Goal: Check status: Check status

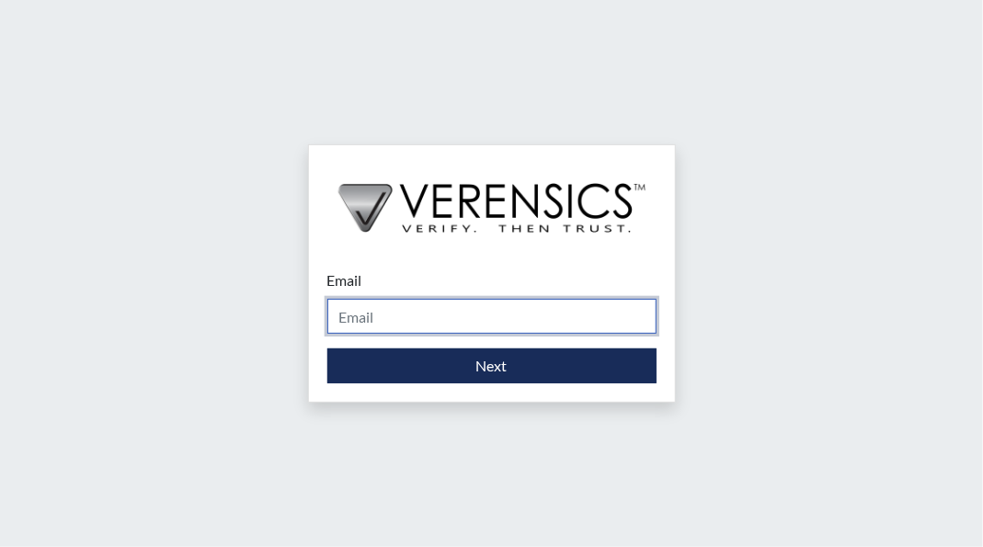
click at [454, 312] on input "Email" at bounding box center [491, 316] width 329 height 35
click at [439, 319] on input "Email" at bounding box center [491, 316] width 329 height 35
type input "[PERSON_NAME][EMAIL_ADDRESS][PERSON_NAME][DOMAIN_NAME][US_STATE]"
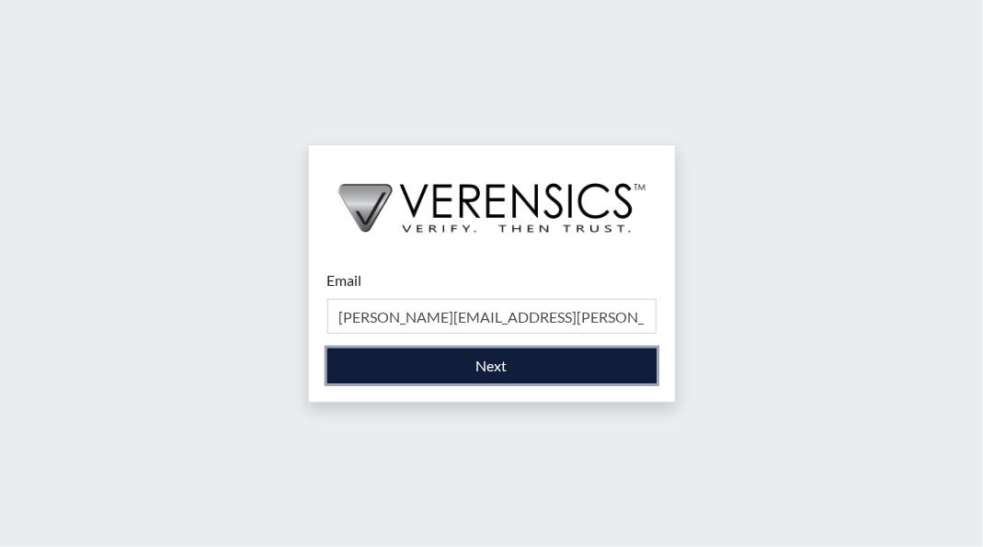
click at [477, 360] on button "Next" at bounding box center [491, 365] width 329 height 35
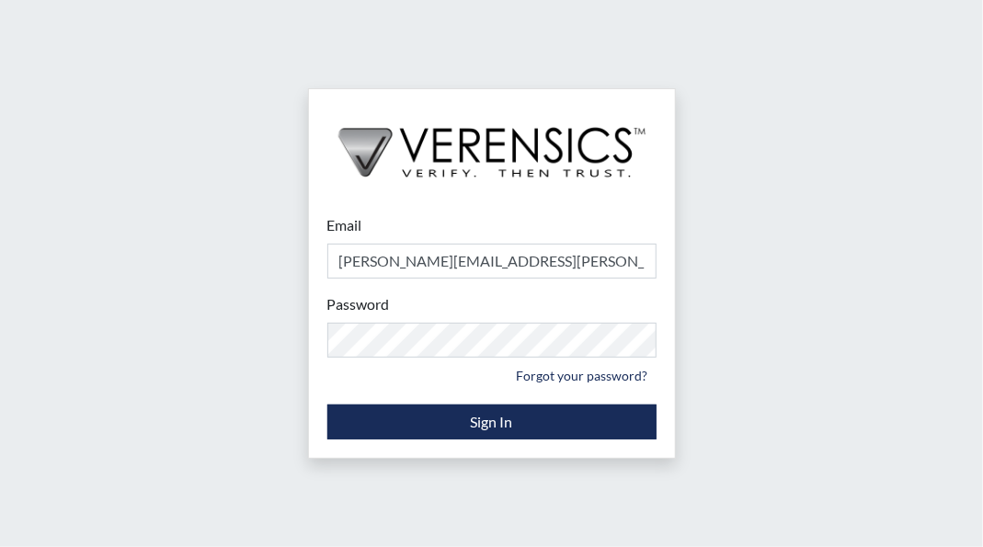
click at [915, 300] on div "Email jeremy.bryant@tdcj.texas.gov Please provide your email address. Password …" at bounding box center [491, 273] width 983 height 547
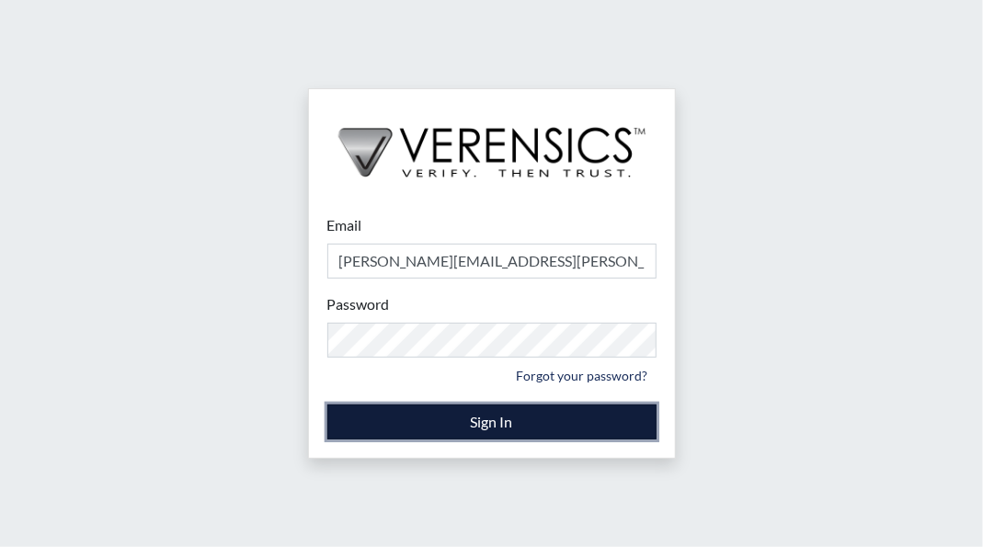
click at [525, 412] on button "Sign In" at bounding box center [491, 421] width 329 height 35
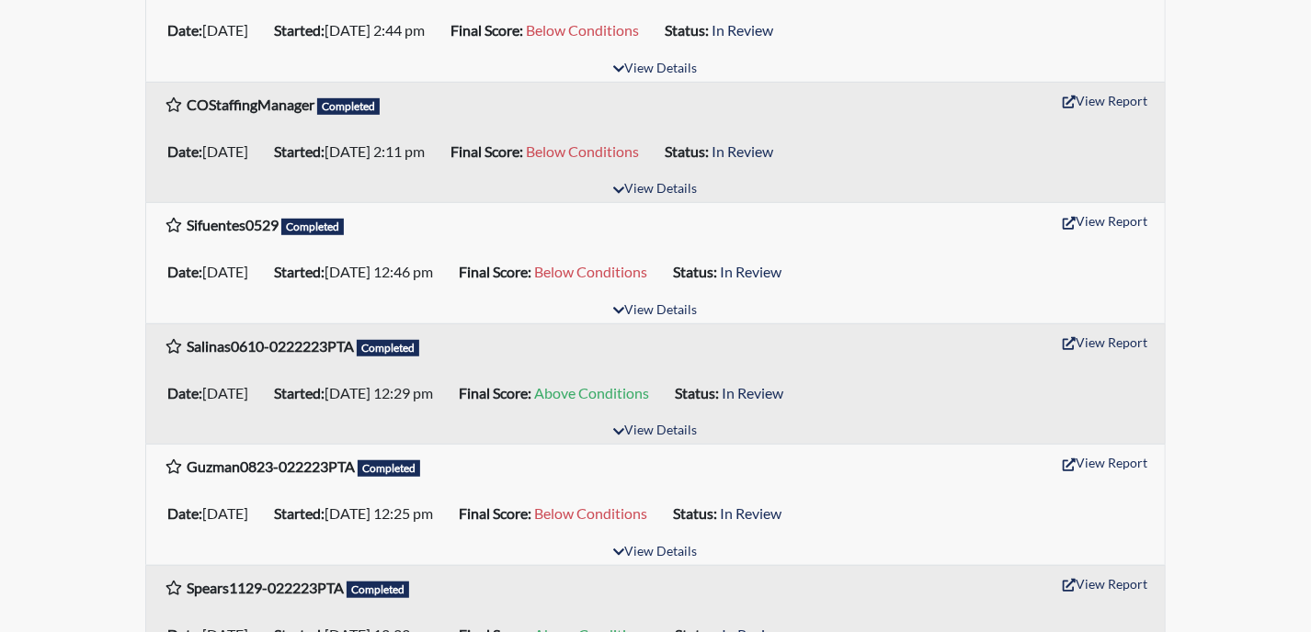
scroll to position [551, 0]
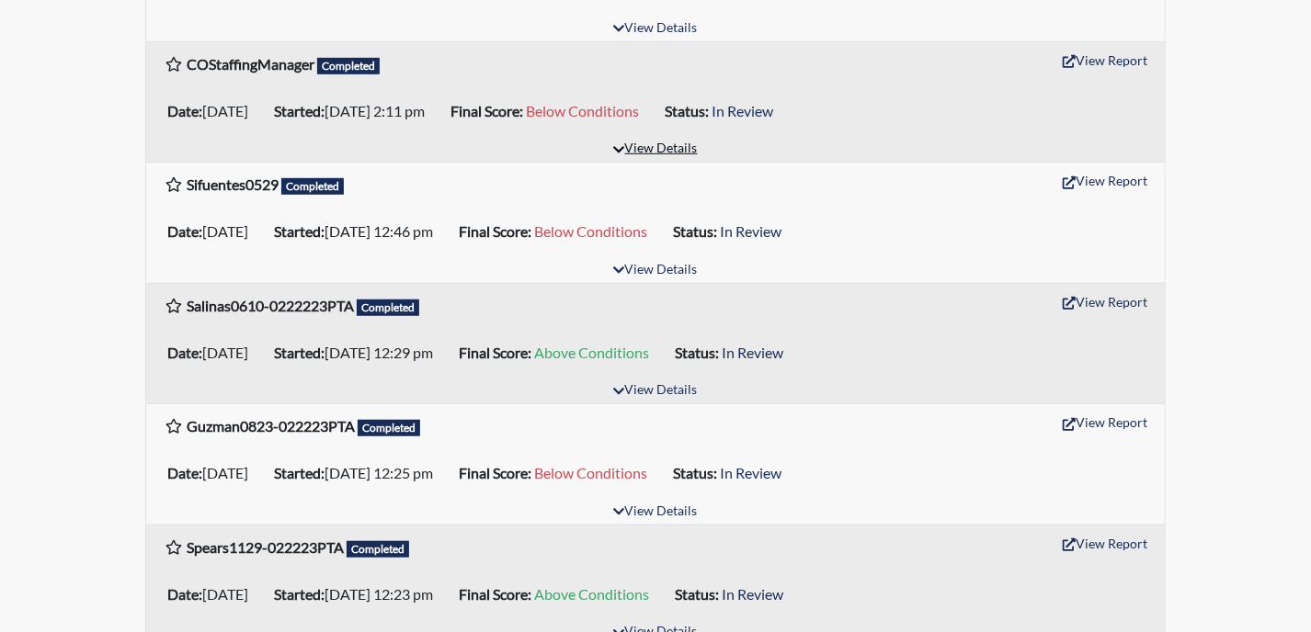
click at [685, 148] on button "View Details" at bounding box center [655, 149] width 100 height 25
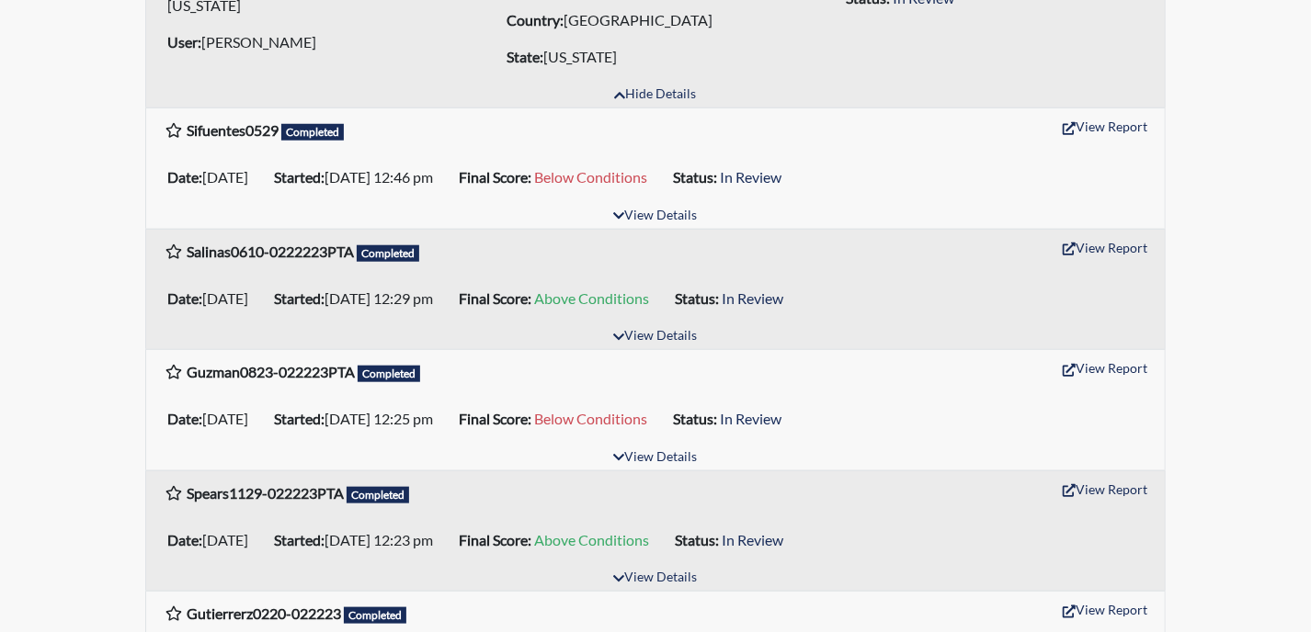
scroll to position [827, 0]
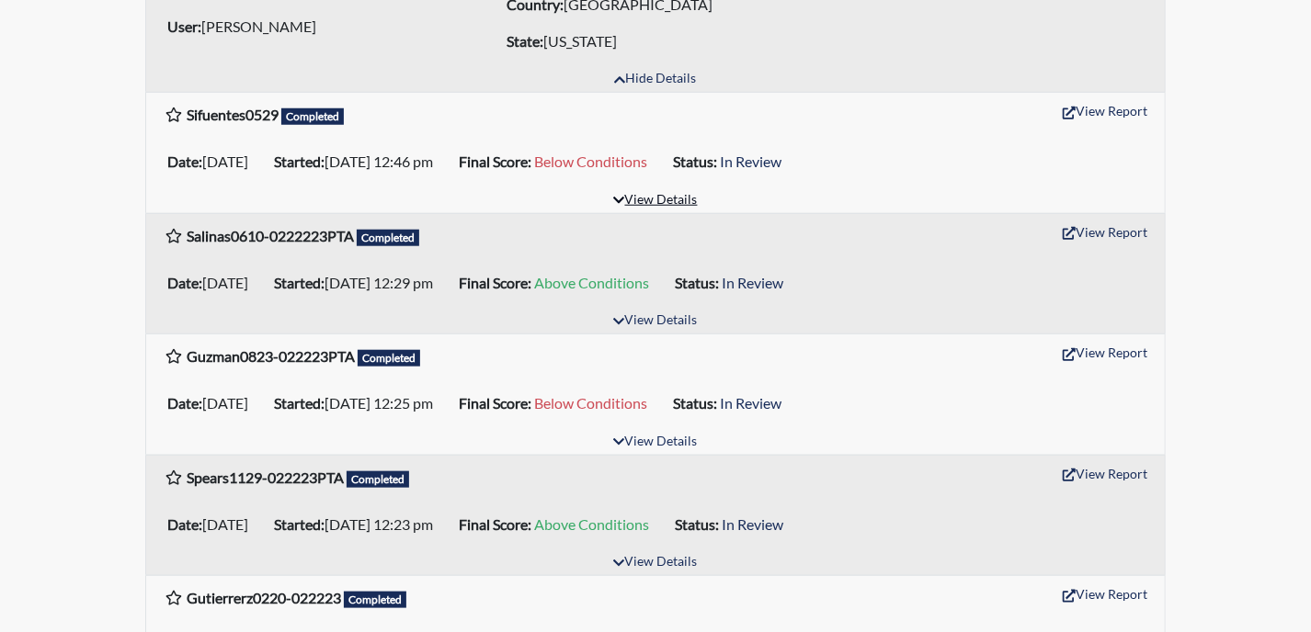
click at [633, 192] on button "View Details" at bounding box center [655, 200] width 100 height 25
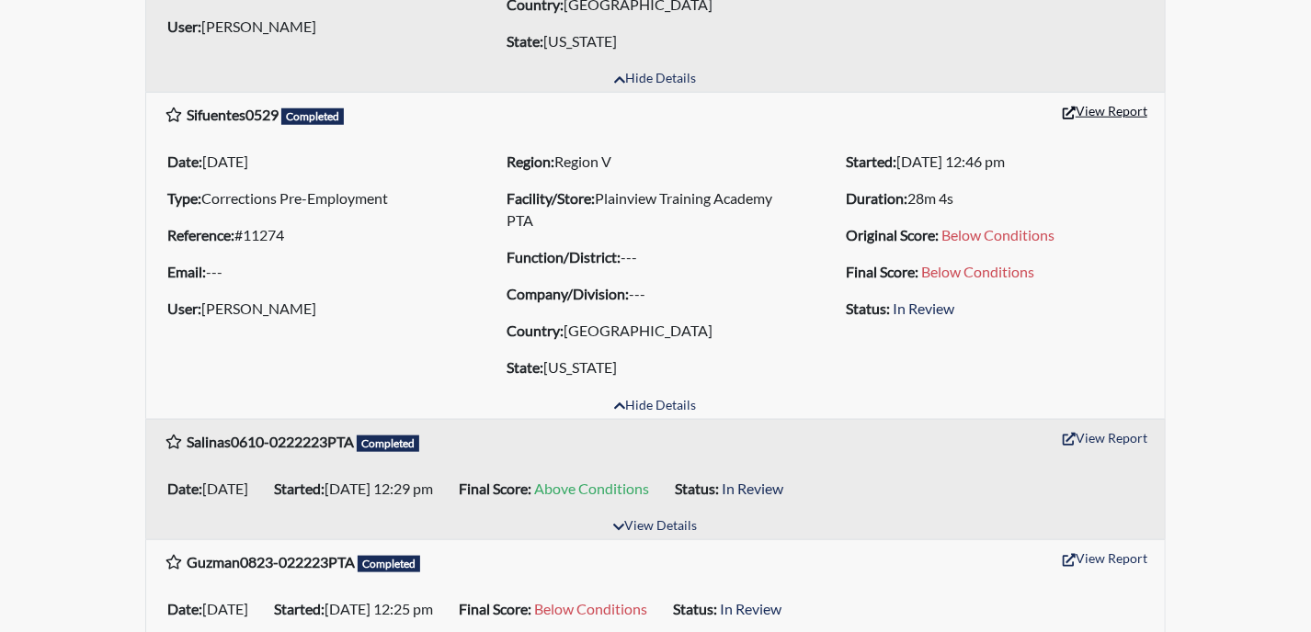
click at [982, 109] on button "View Report" at bounding box center [1104, 111] width 101 height 28
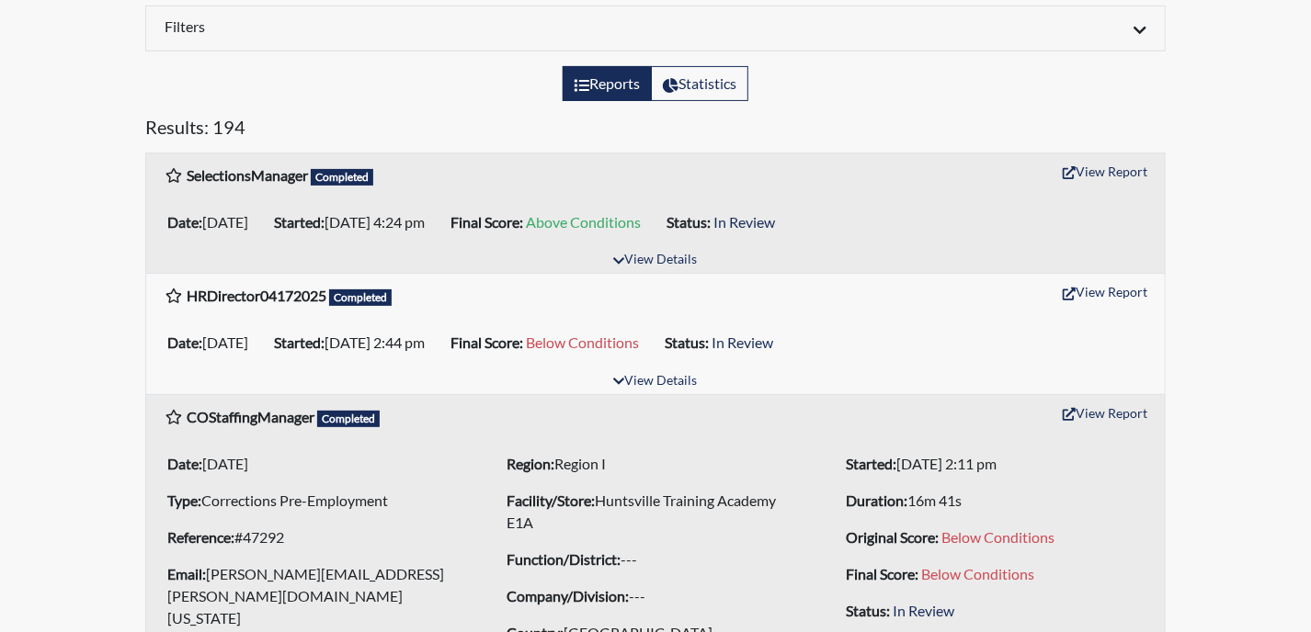
scroll to position [0, 0]
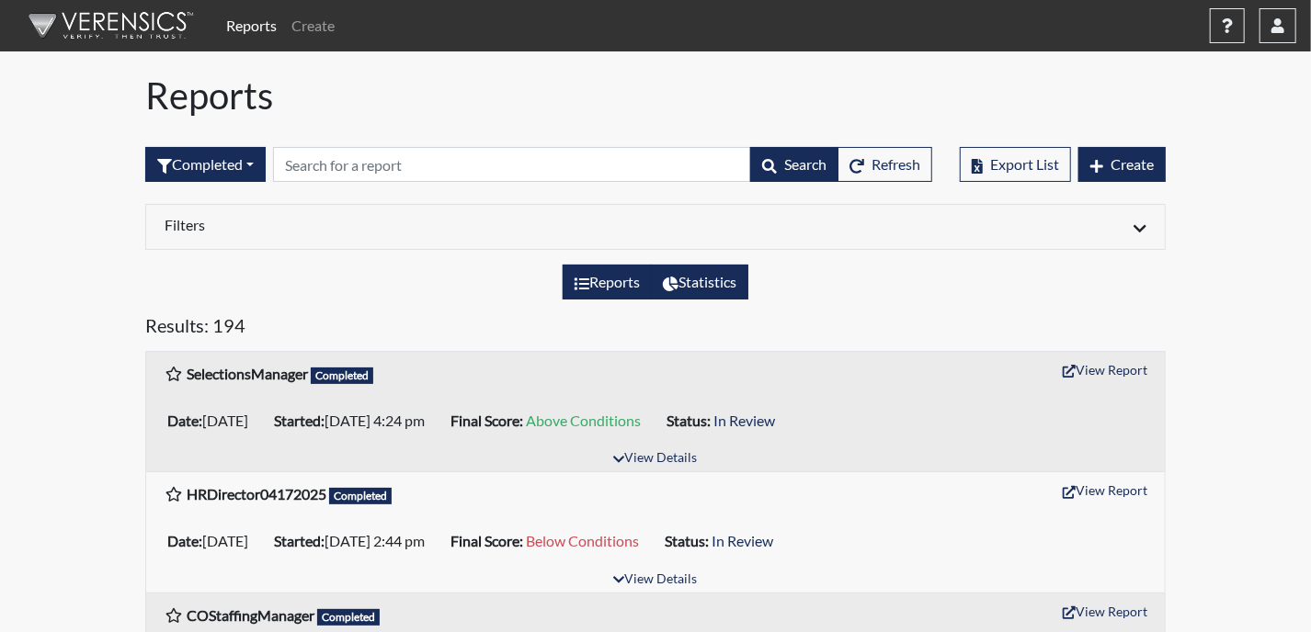
click at [707, 284] on label "Statistics" at bounding box center [699, 282] width 97 height 35
click at [675, 283] on input "Statistics" at bounding box center [669, 277] width 12 height 12
radio input "true"
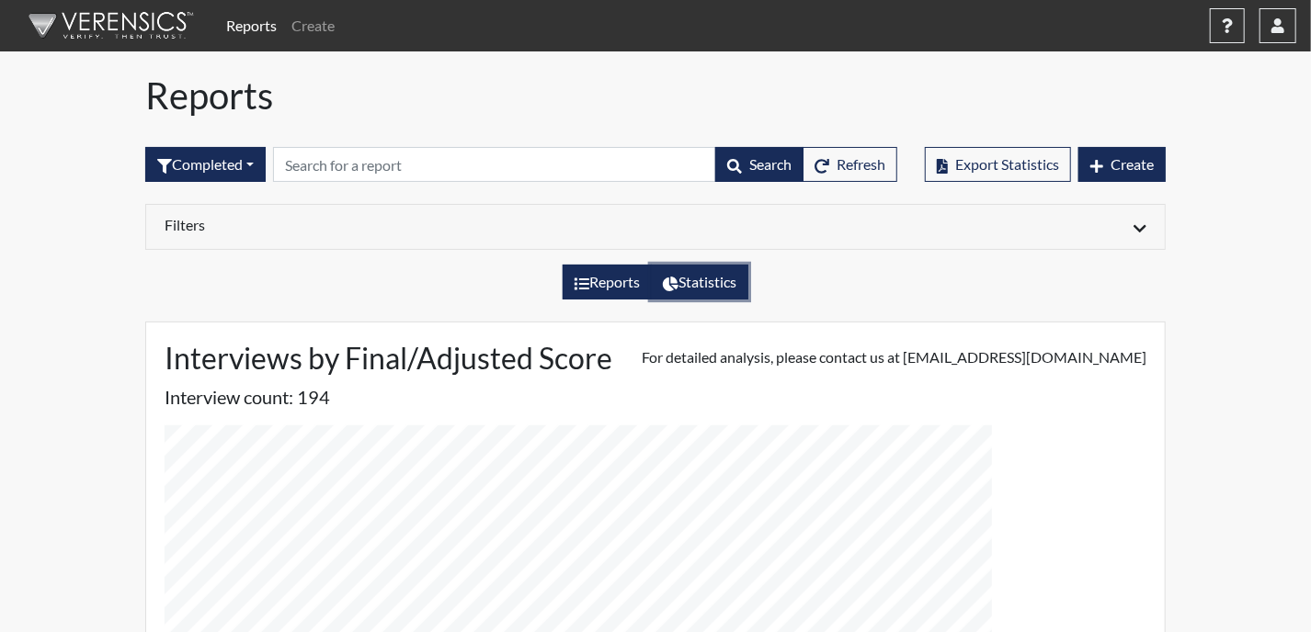
click at [628, 279] on label "Reports" at bounding box center [606, 282] width 89 height 35
click at [586, 279] on input "Reports" at bounding box center [580, 277] width 12 height 12
radio input "true"
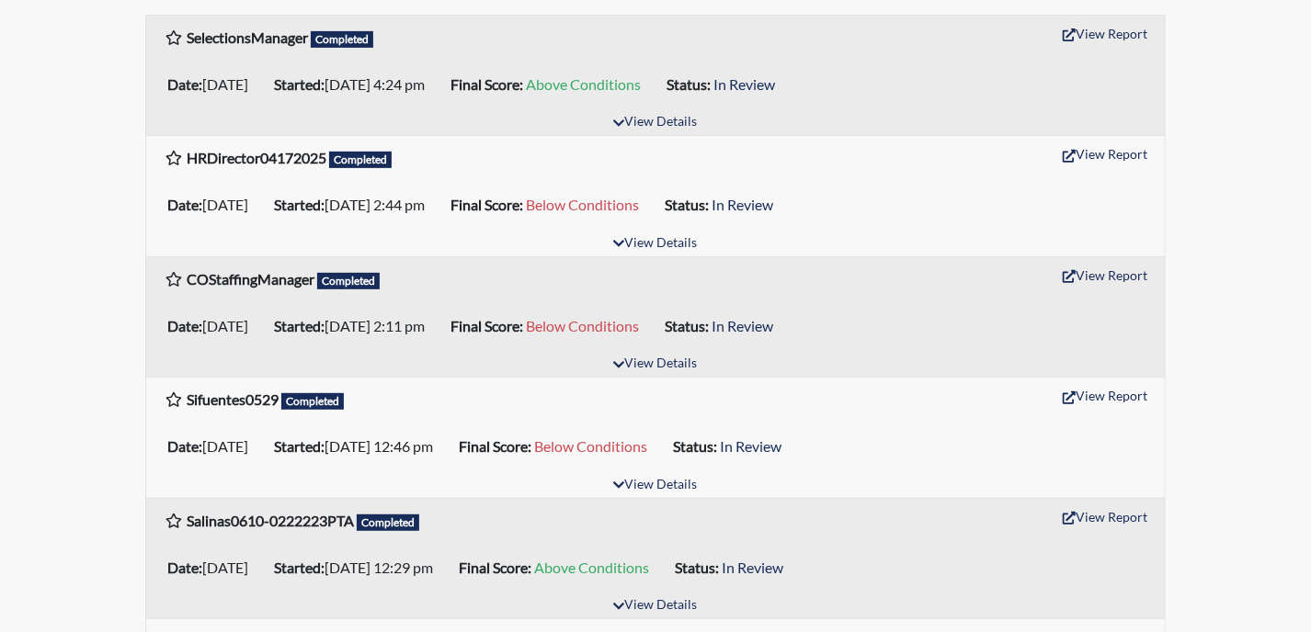
scroll to position [368, 0]
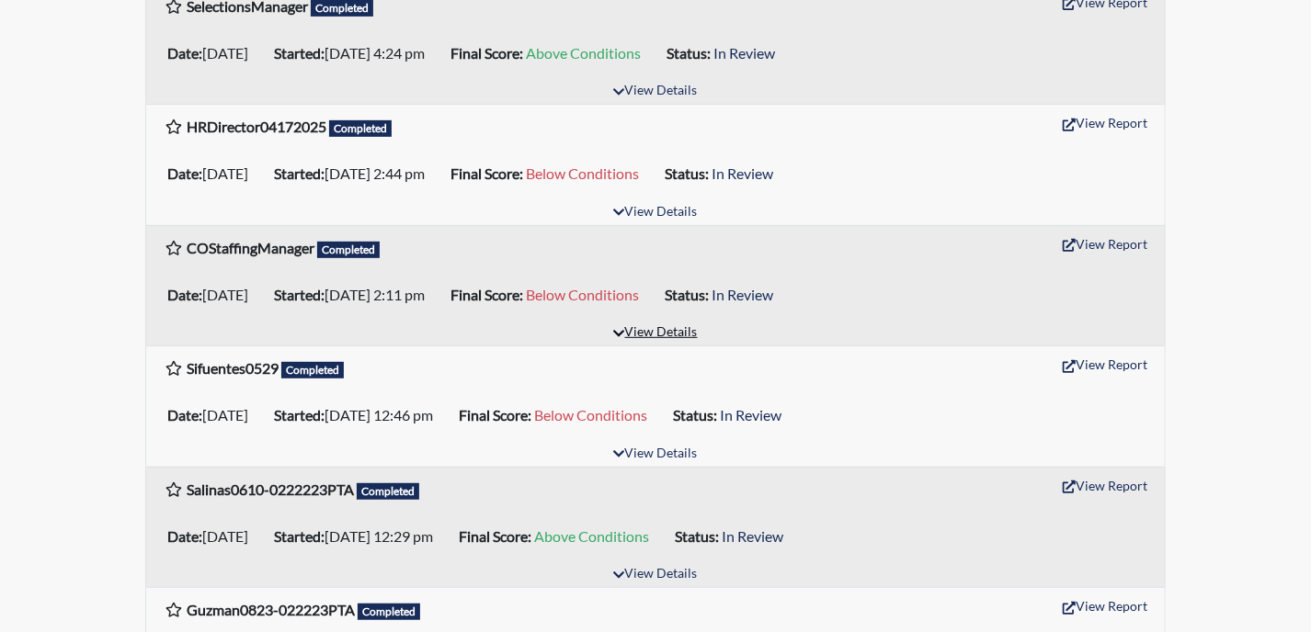
click at [644, 324] on button "View Details" at bounding box center [655, 333] width 100 height 25
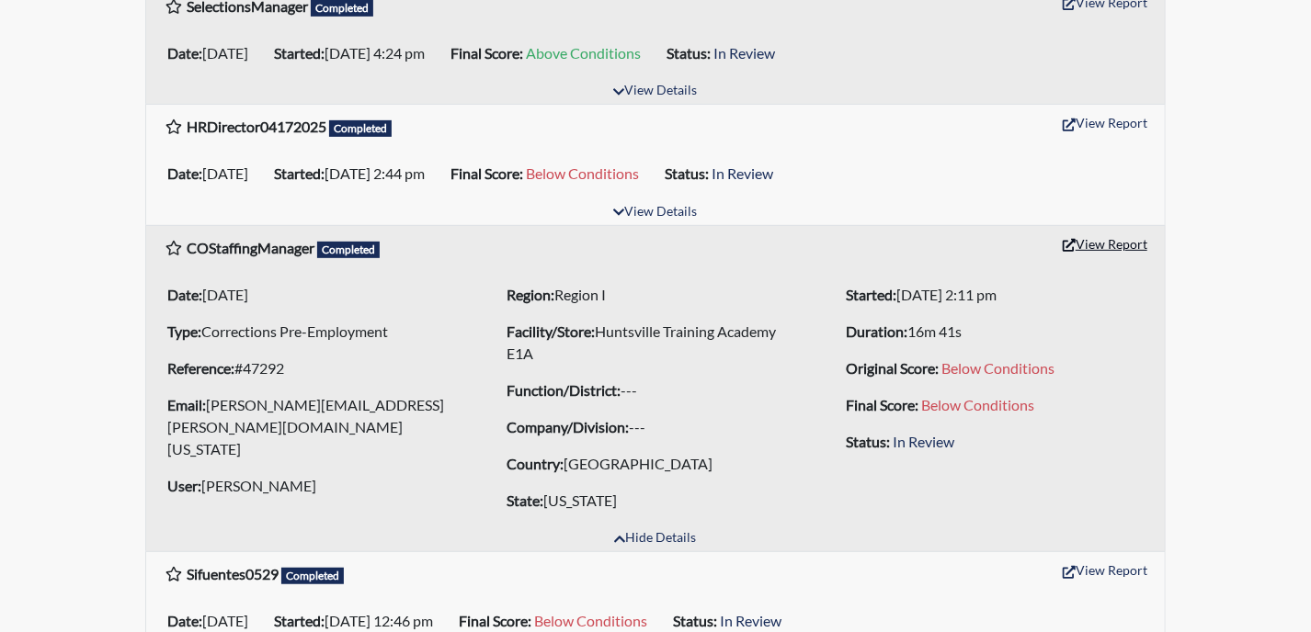
click at [982, 239] on button "View Report" at bounding box center [1104, 244] width 101 height 28
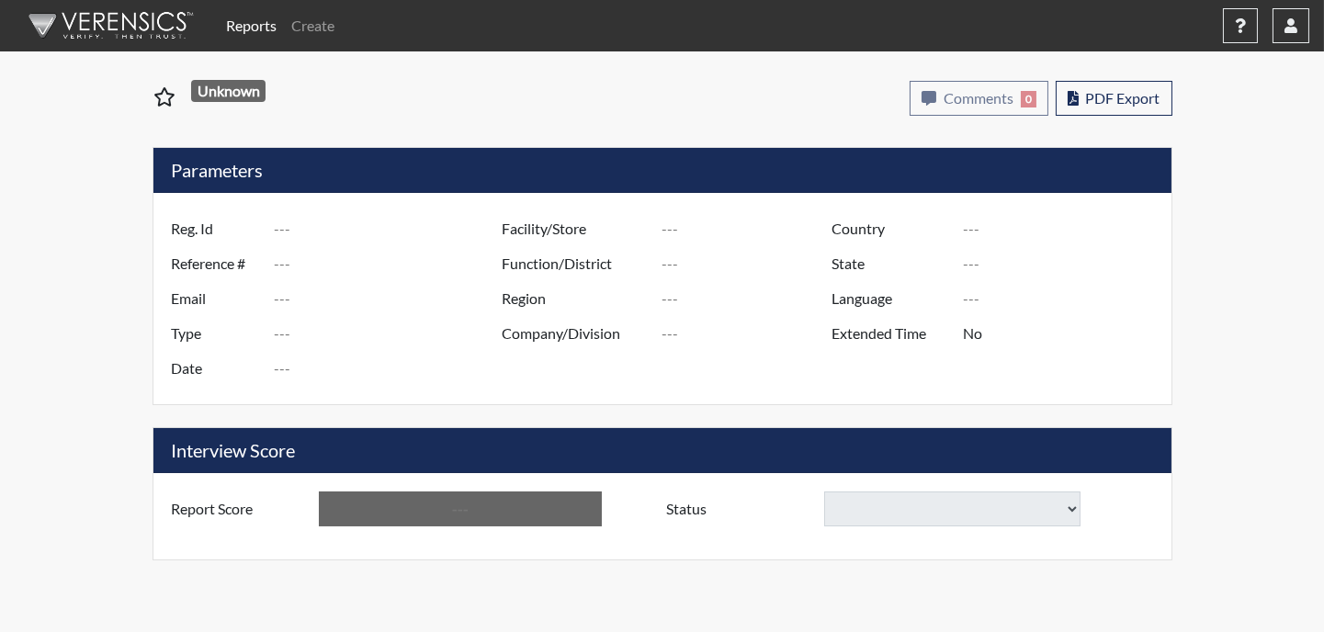
type input "Sifuentes0529"
type input "11274"
type input "---"
type input "Corrections Pre-Employment"
type input "Feb 23, 2023"
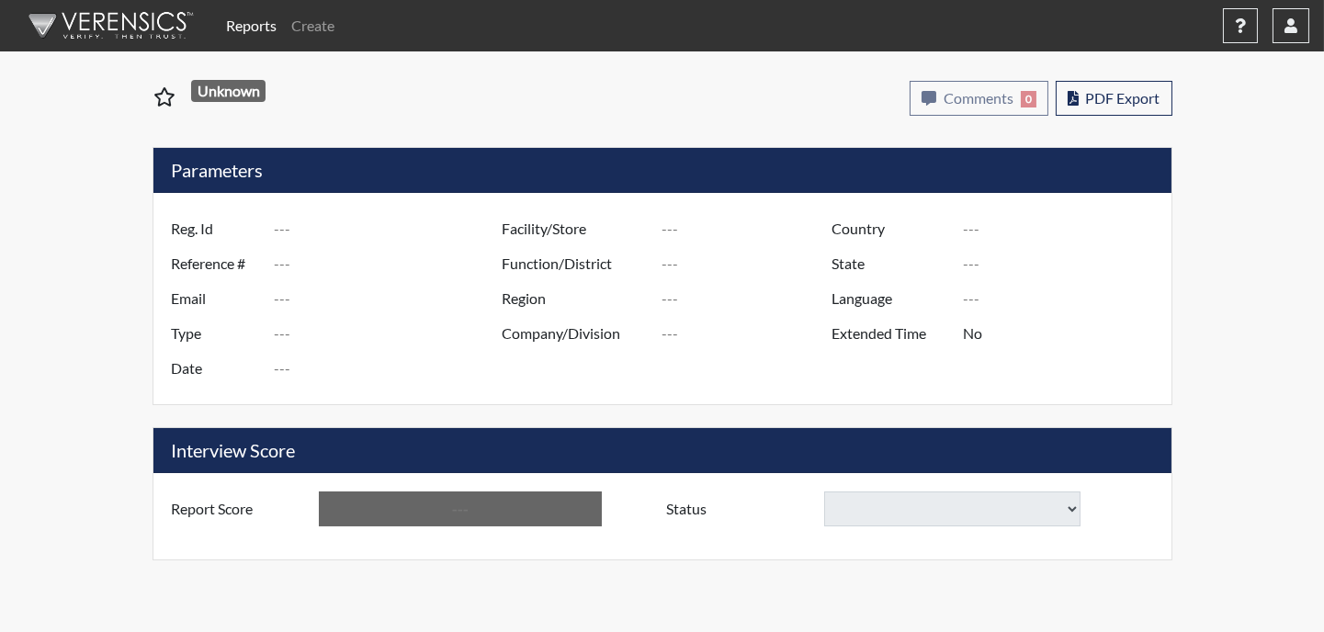
type input "Plainview Training Academy PTA"
type input "Region V"
type input "[GEOGRAPHIC_DATA]"
type input "[US_STATE]"
type input "English"
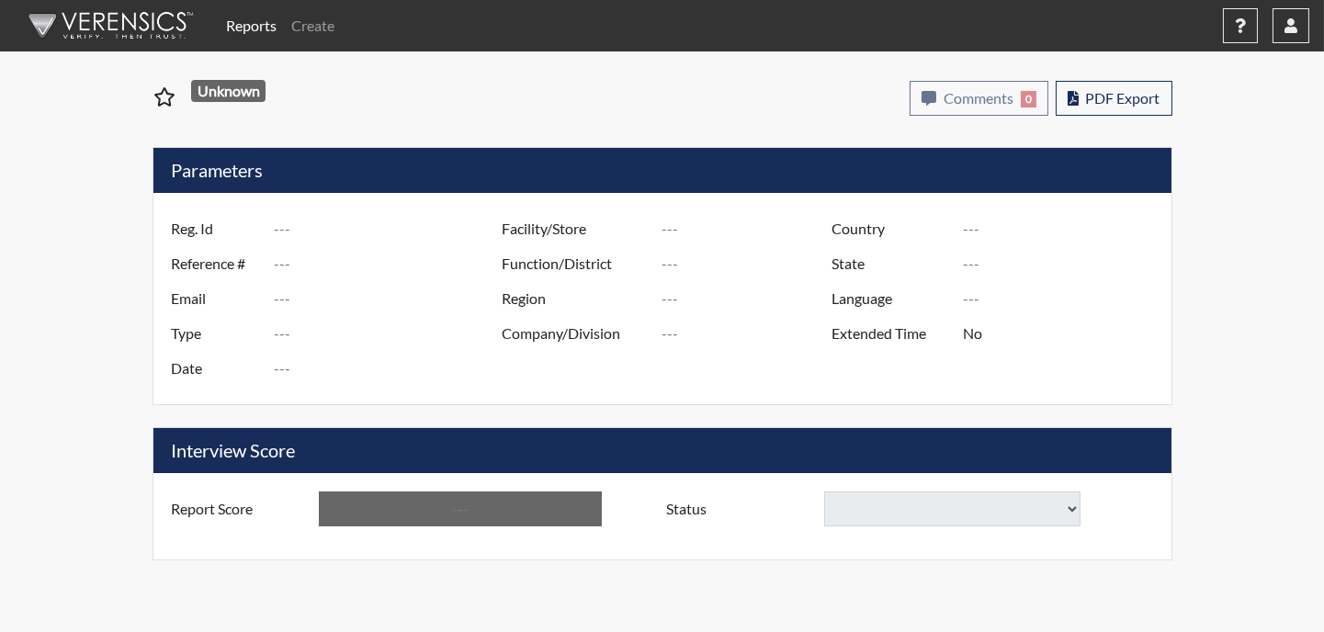
type input "Yes"
type input "Below Conditions"
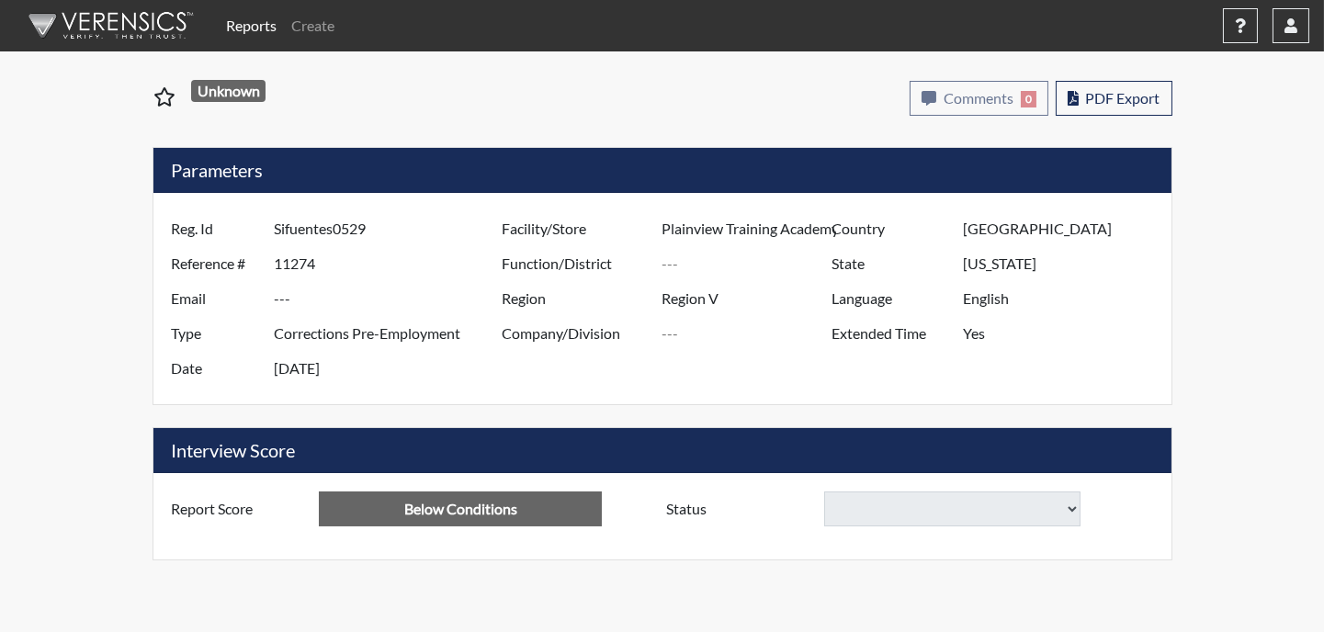
select select
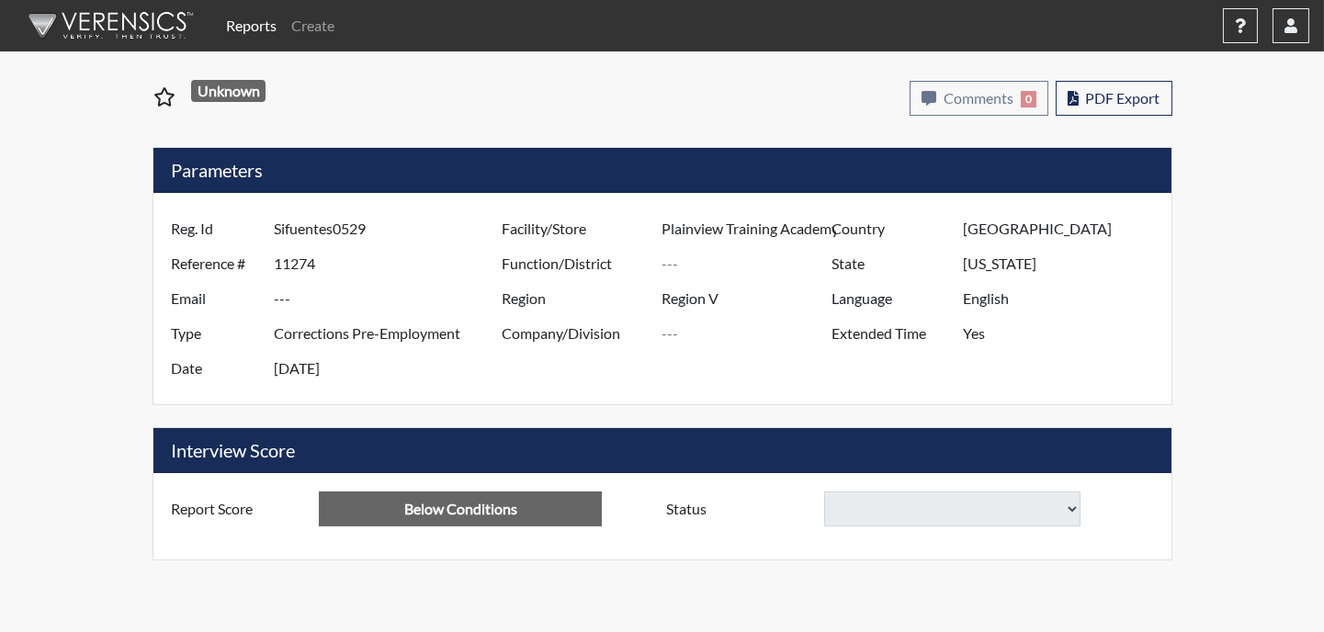
select select
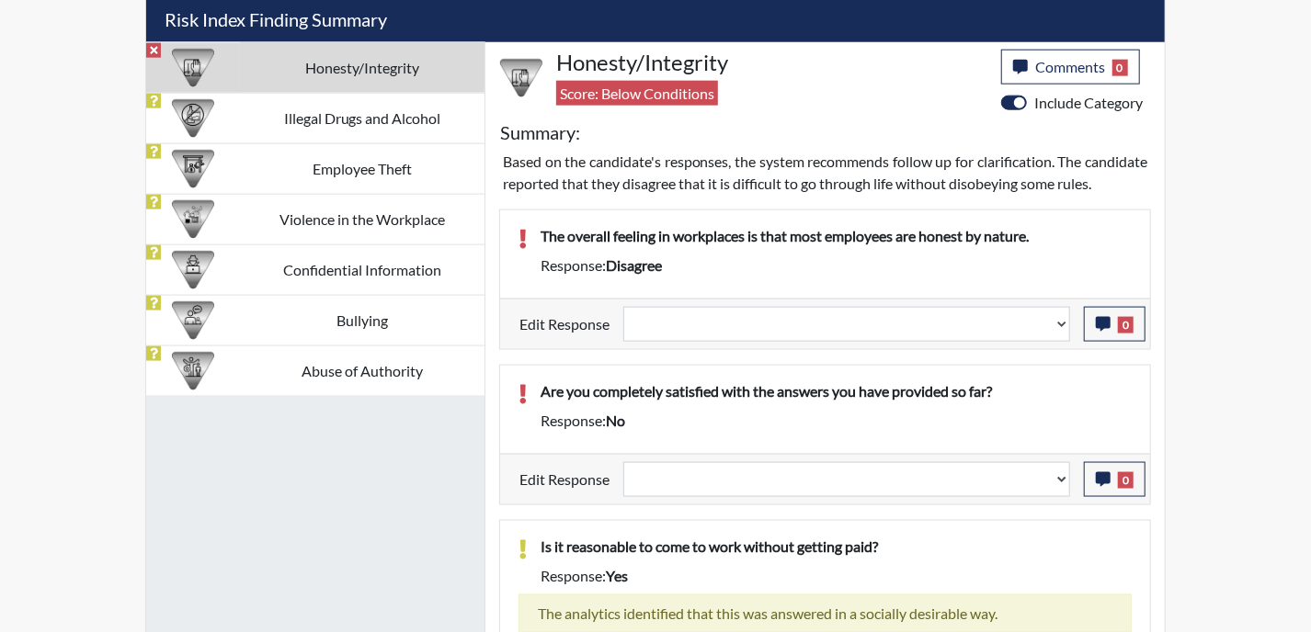
scroll to position [1287, 0]
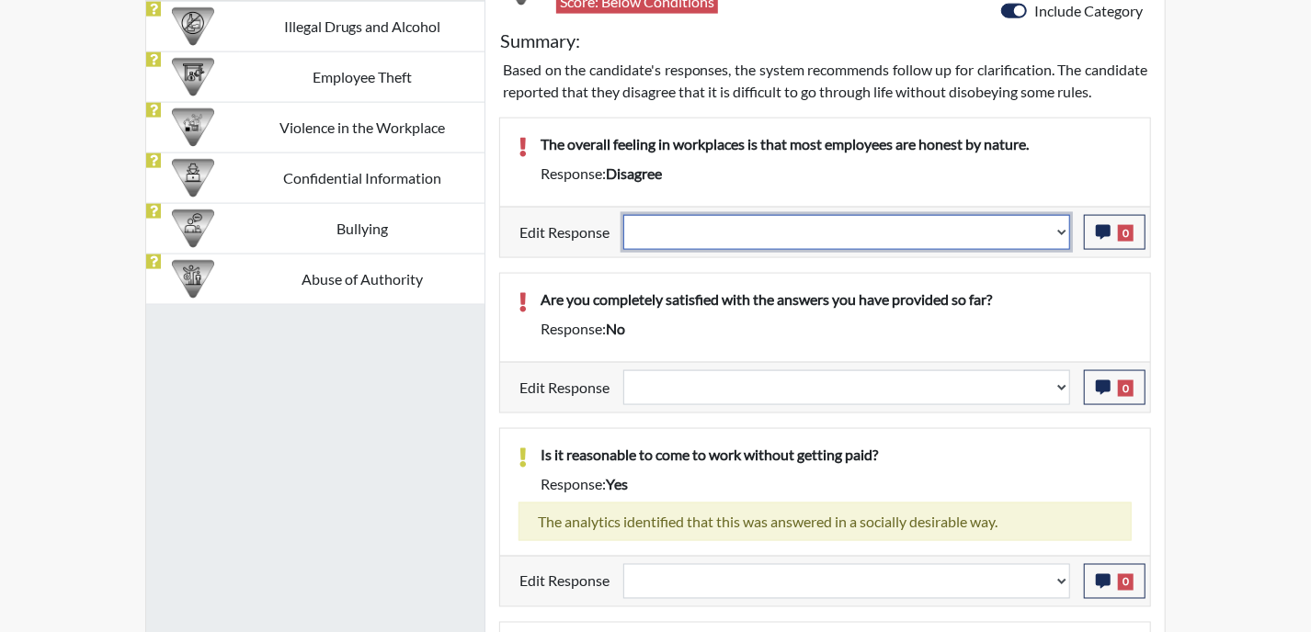
click at [1061, 250] on select "Question is not relevant. Results will be updated. Reasonable explanation provi…" at bounding box center [846, 232] width 447 height 35
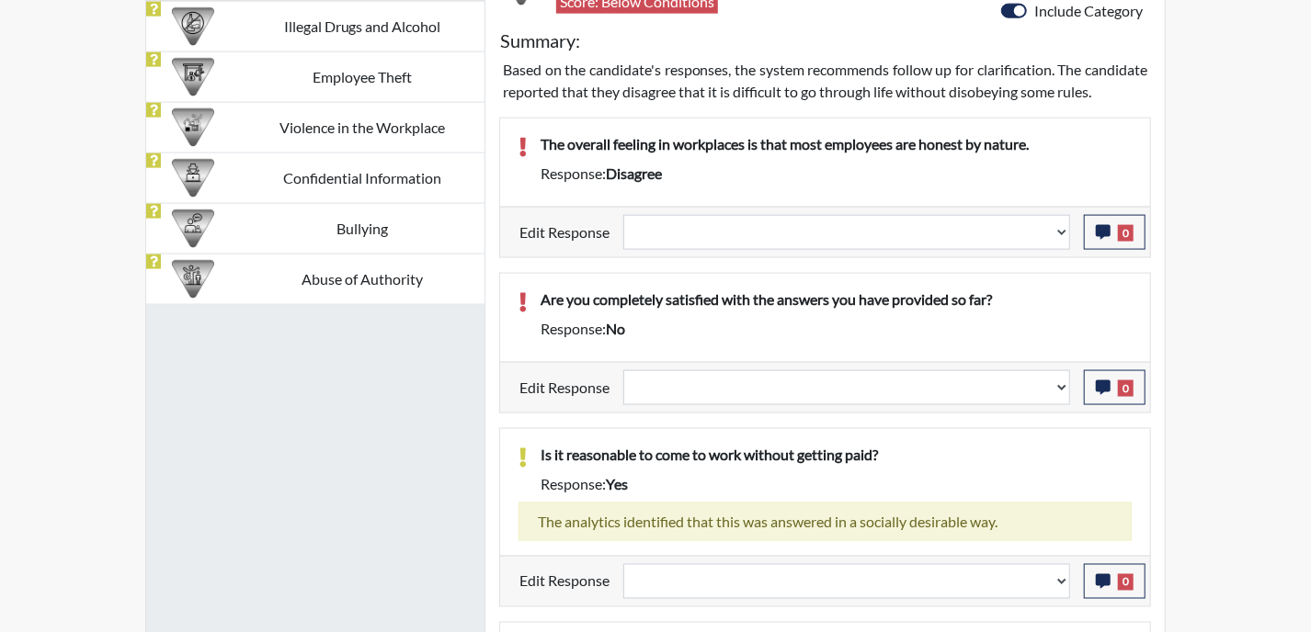
click at [1040, 185] on div "Response: disagree" at bounding box center [836, 174] width 619 height 22
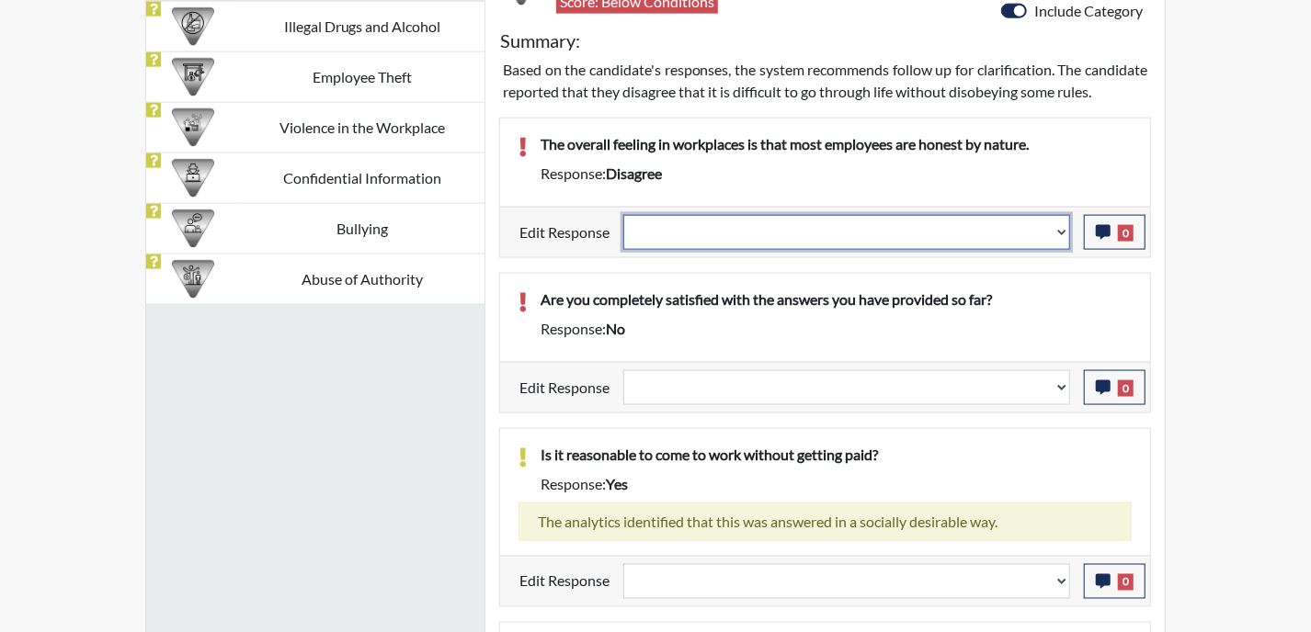
click at [1066, 249] on select "Question is not relevant. Results will be updated. Reasonable explanation provi…" at bounding box center [846, 232] width 447 height 35
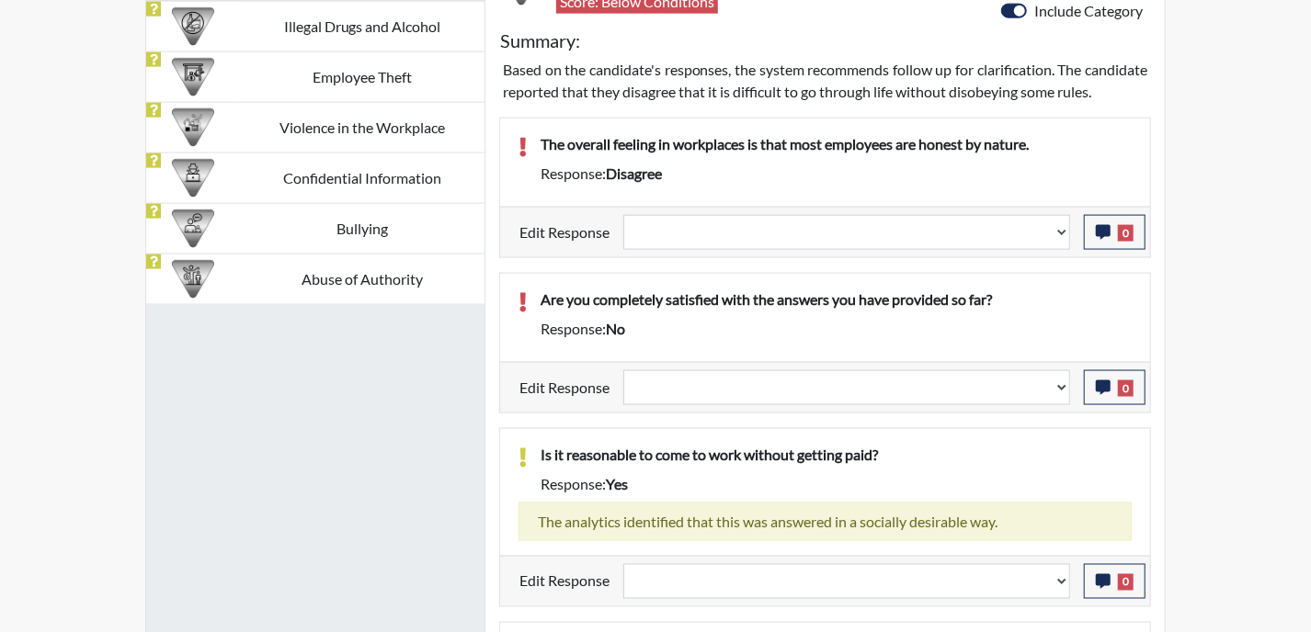
click at [1125, 335] on div "Response: no" at bounding box center [836, 329] width 619 height 22
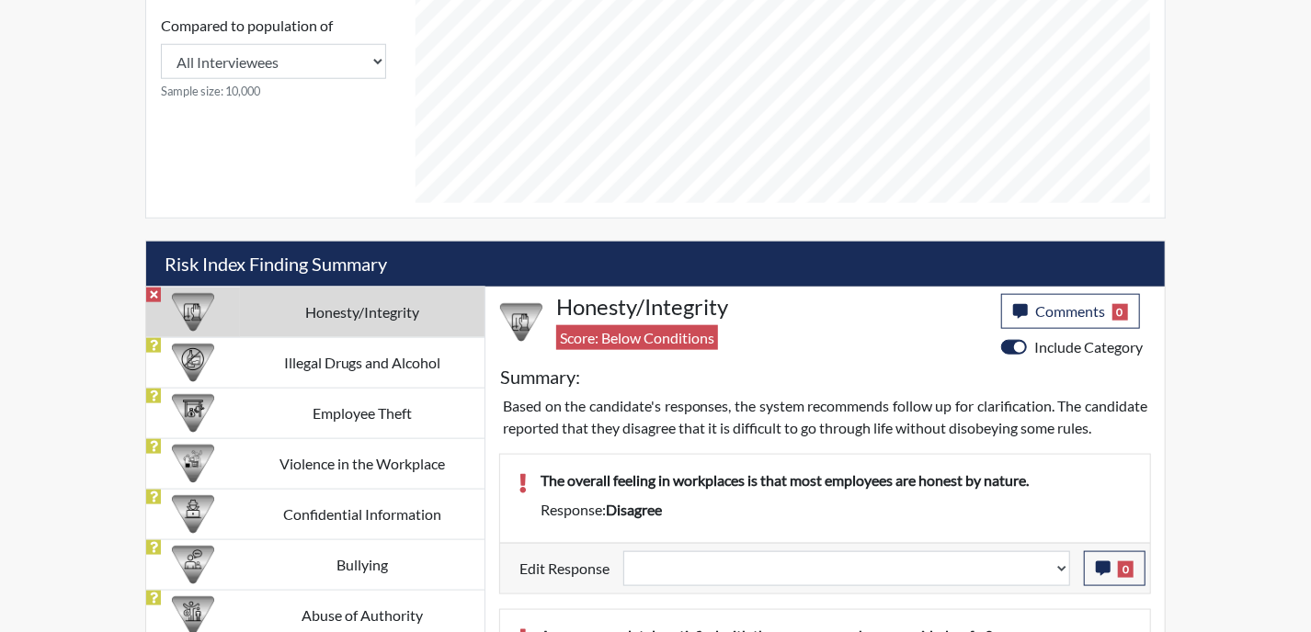
scroll to position [1045, 0]
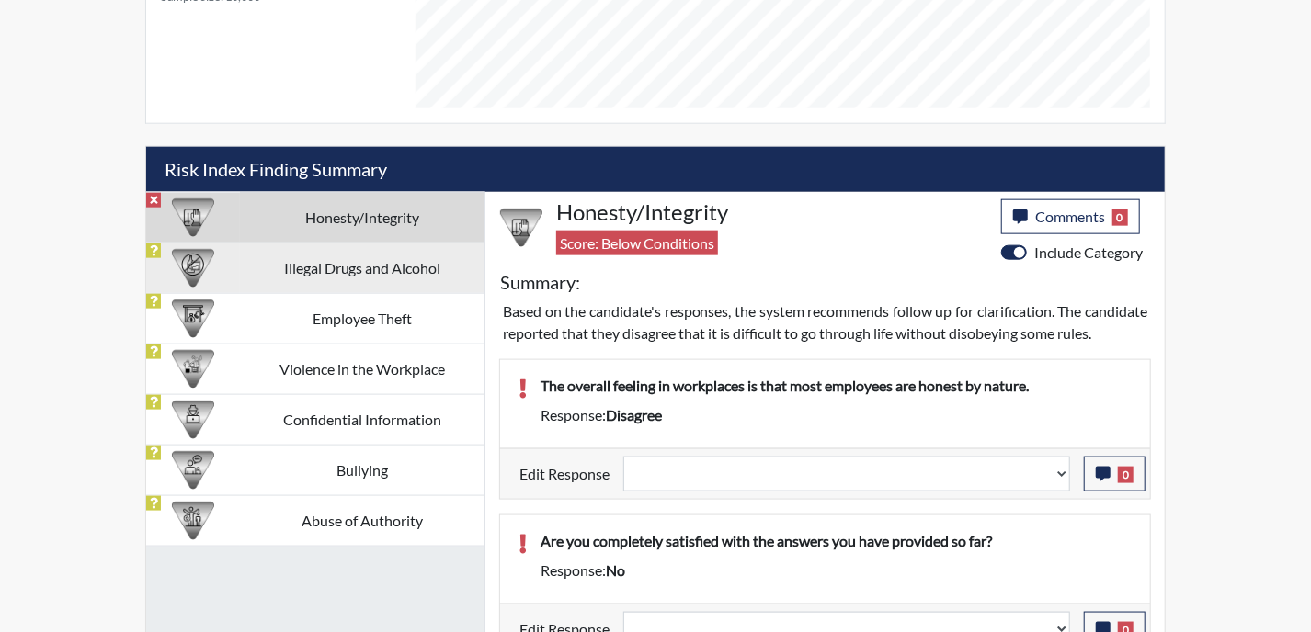
click at [358, 262] on td "Illegal Drugs and Alcohol" at bounding box center [362, 268] width 244 height 51
select select
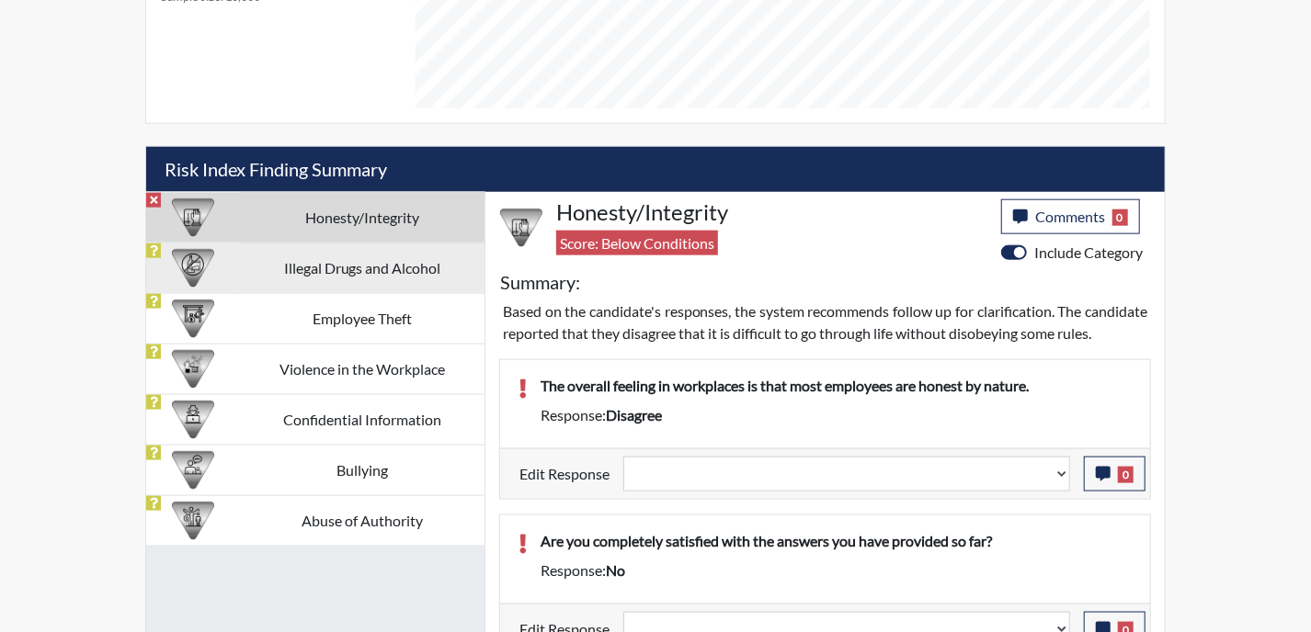
select select
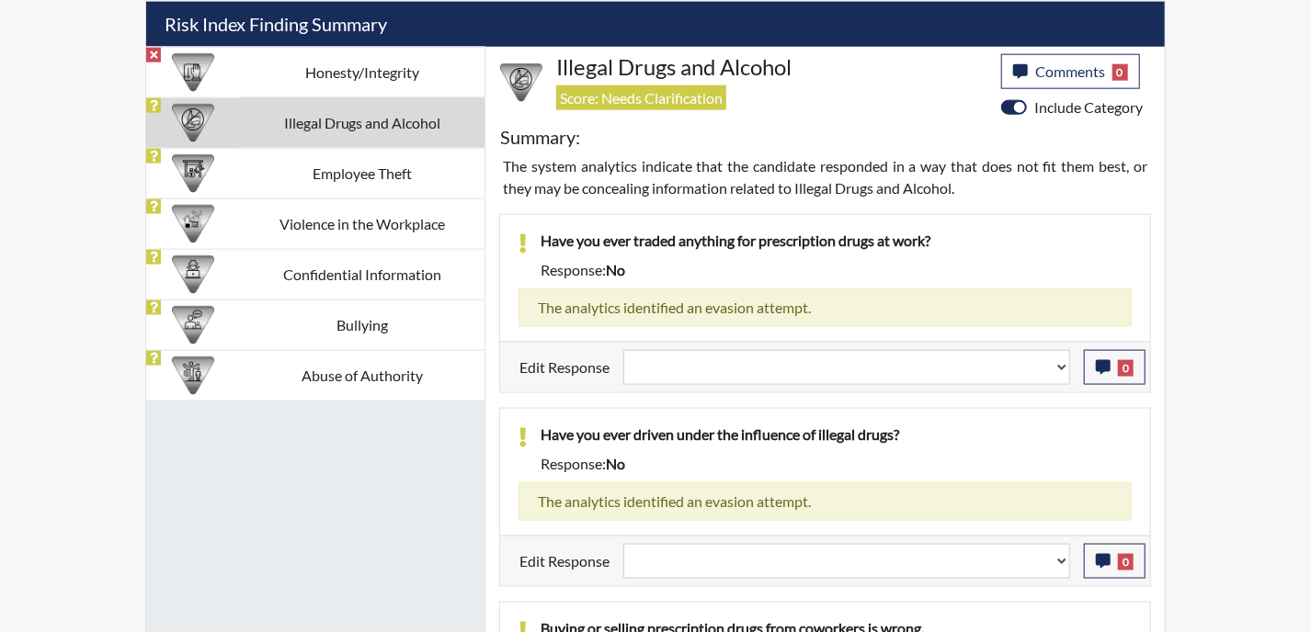
scroll to position [1229, 0]
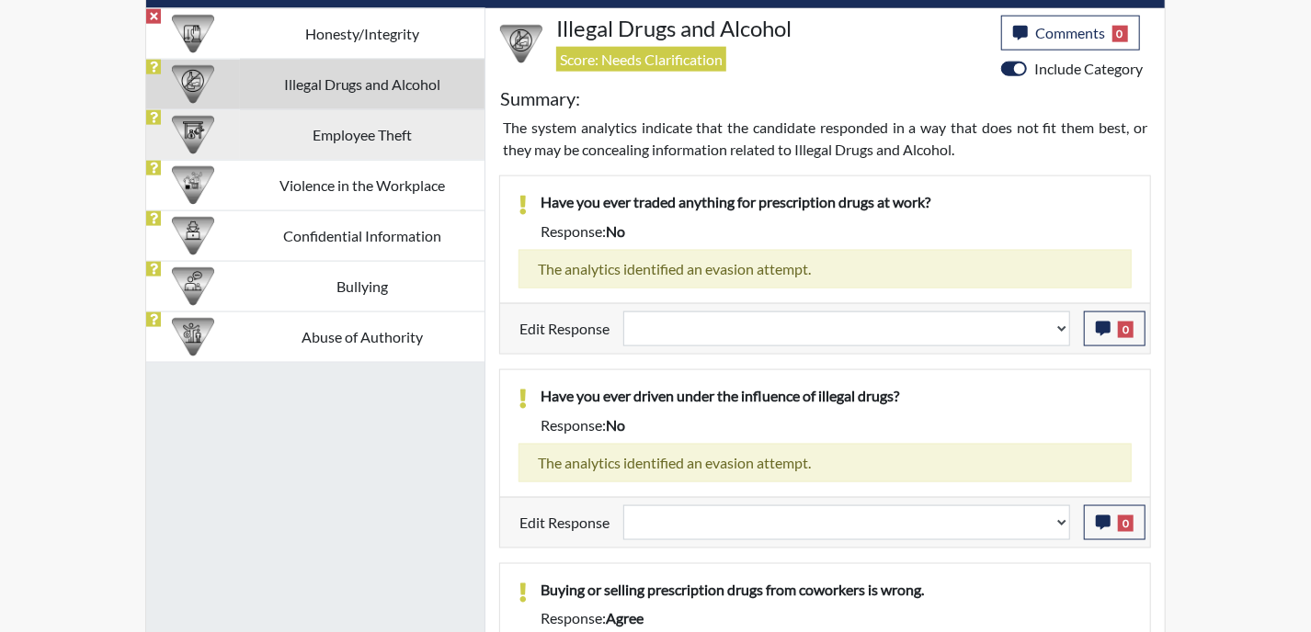
click at [349, 144] on td "Employee Theft" at bounding box center [362, 134] width 244 height 51
select select
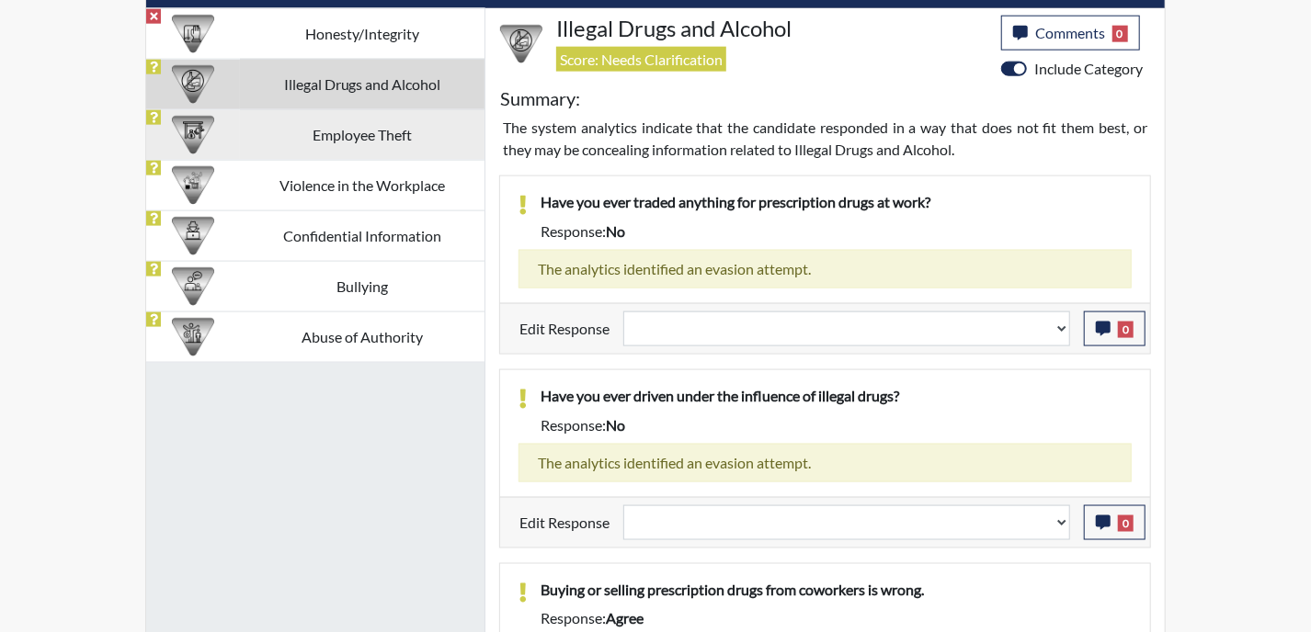
select select
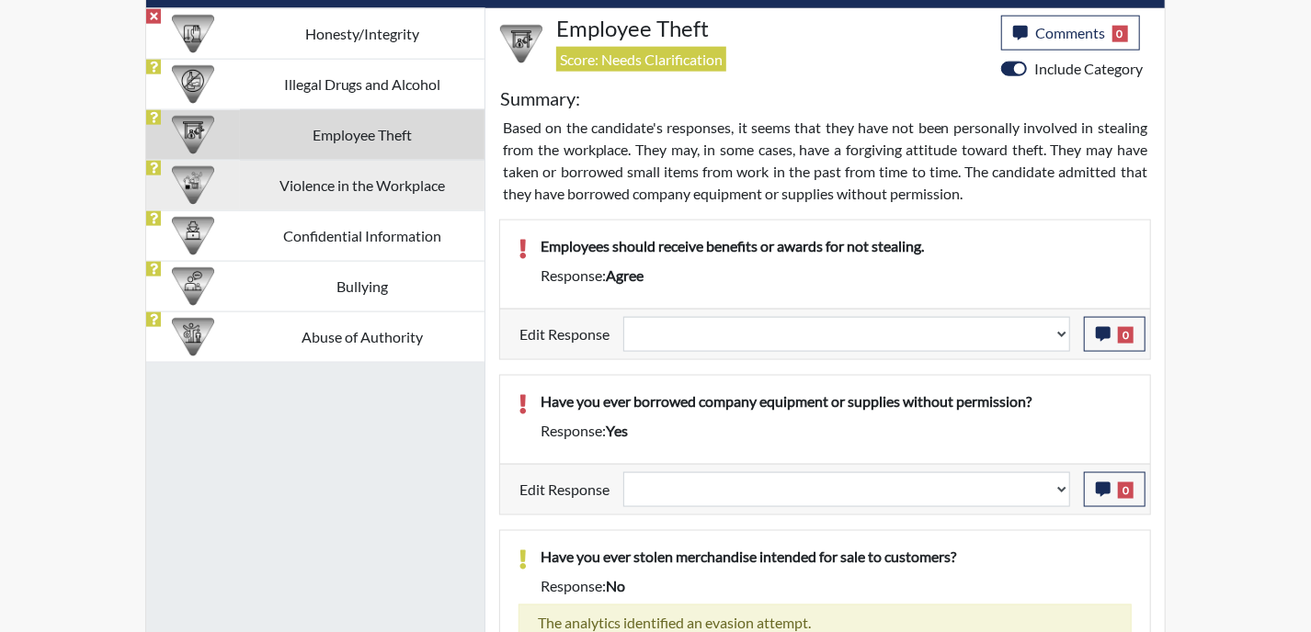
click at [356, 187] on td "Violence in the Workplace" at bounding box center [362, 185] width 244 height 51
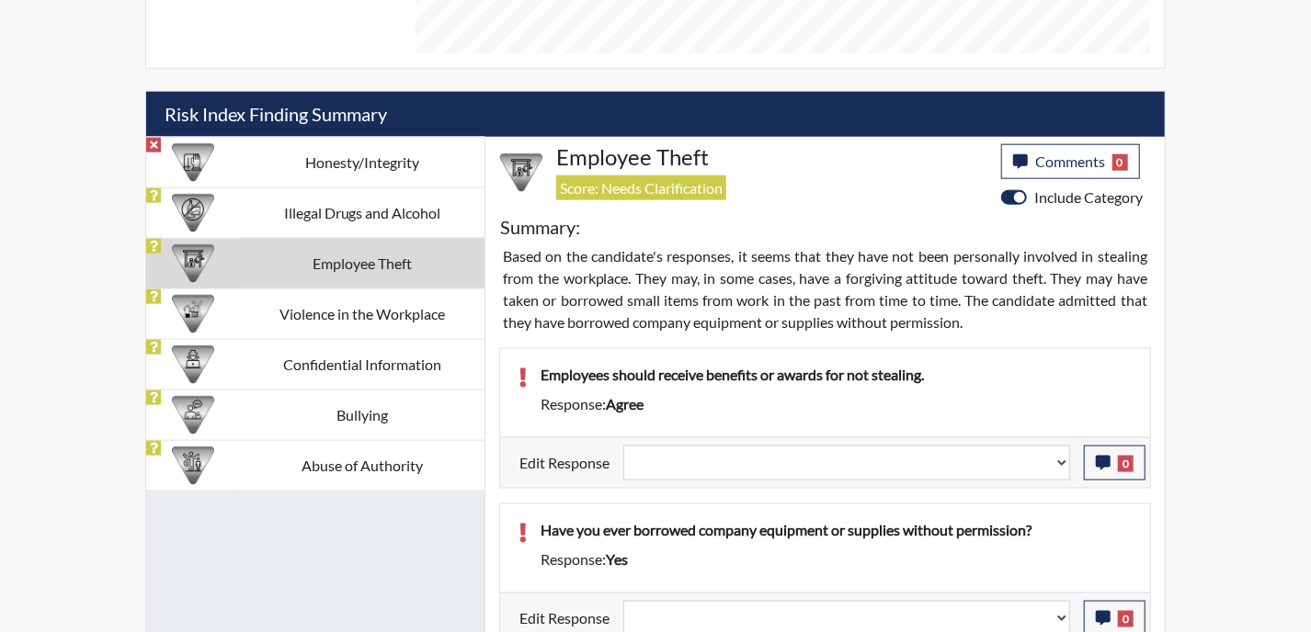
select select
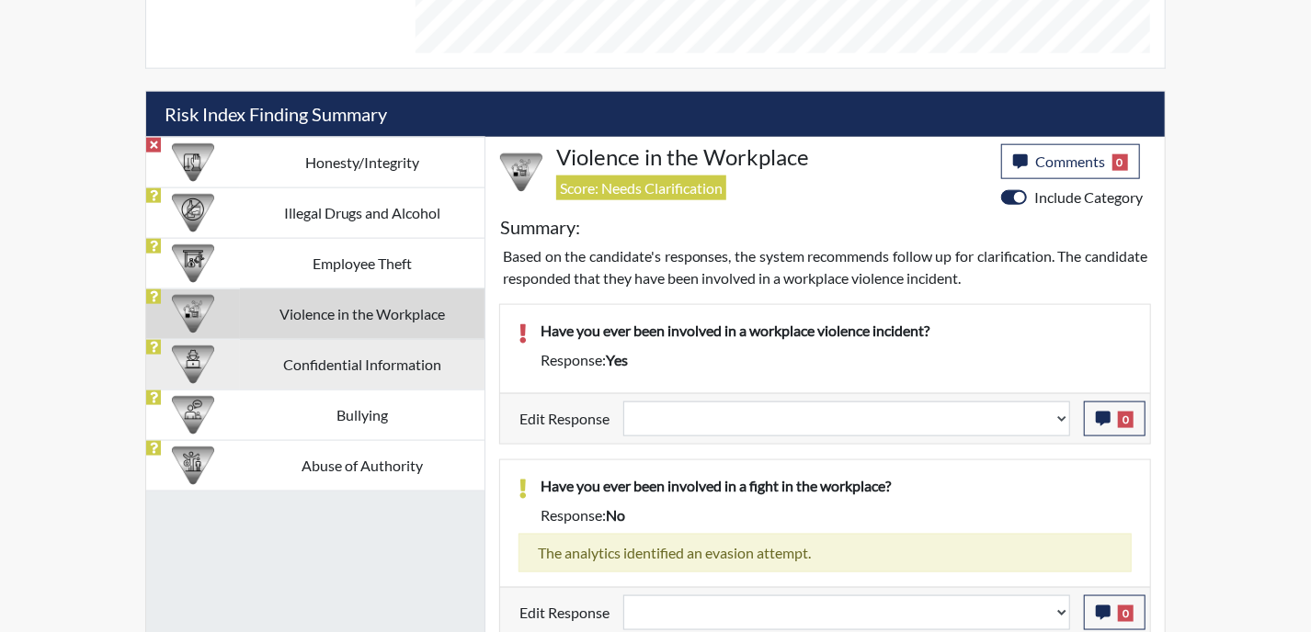
click at [381, 357] on td "Confidential Information" at bounding box center [362, 364] width 244 height 51
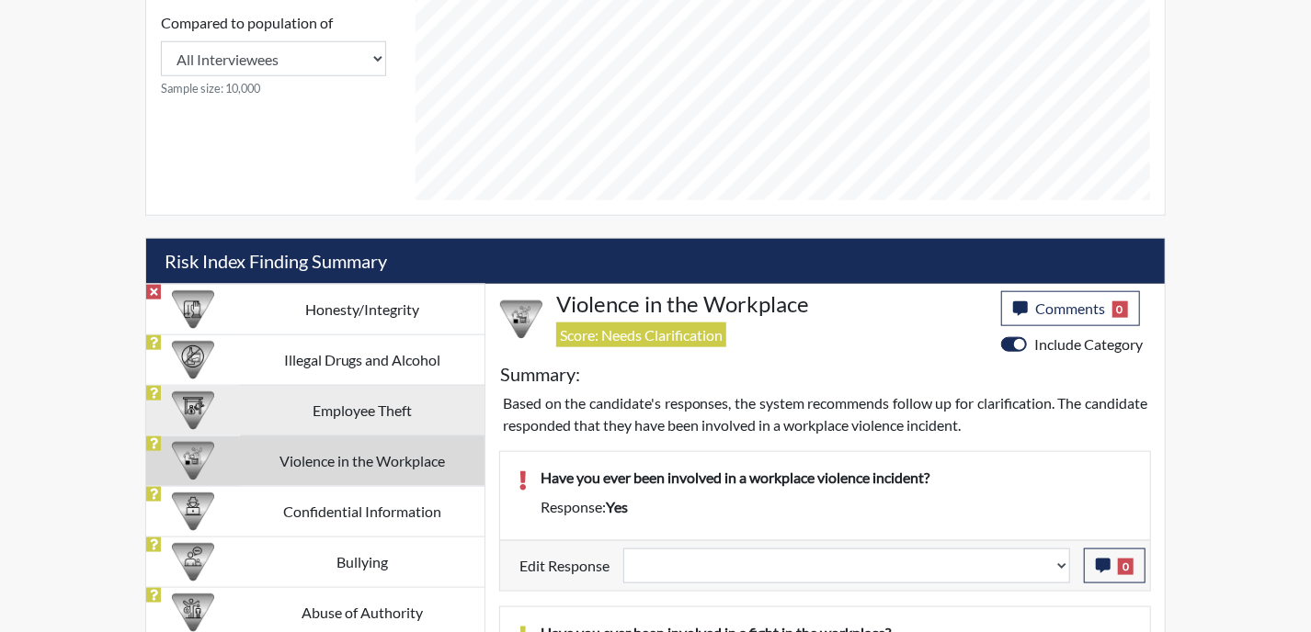
select select
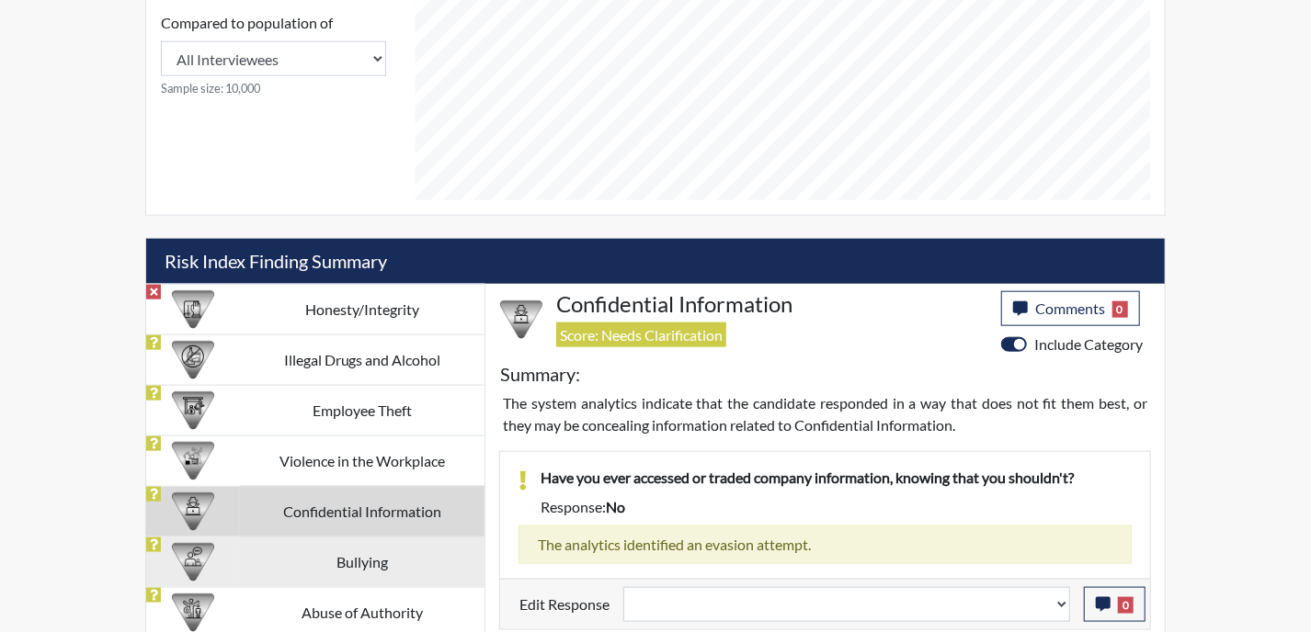
click at [381, 553] on td "Bullying" at bounding box center [362, 562] width 244 height 51
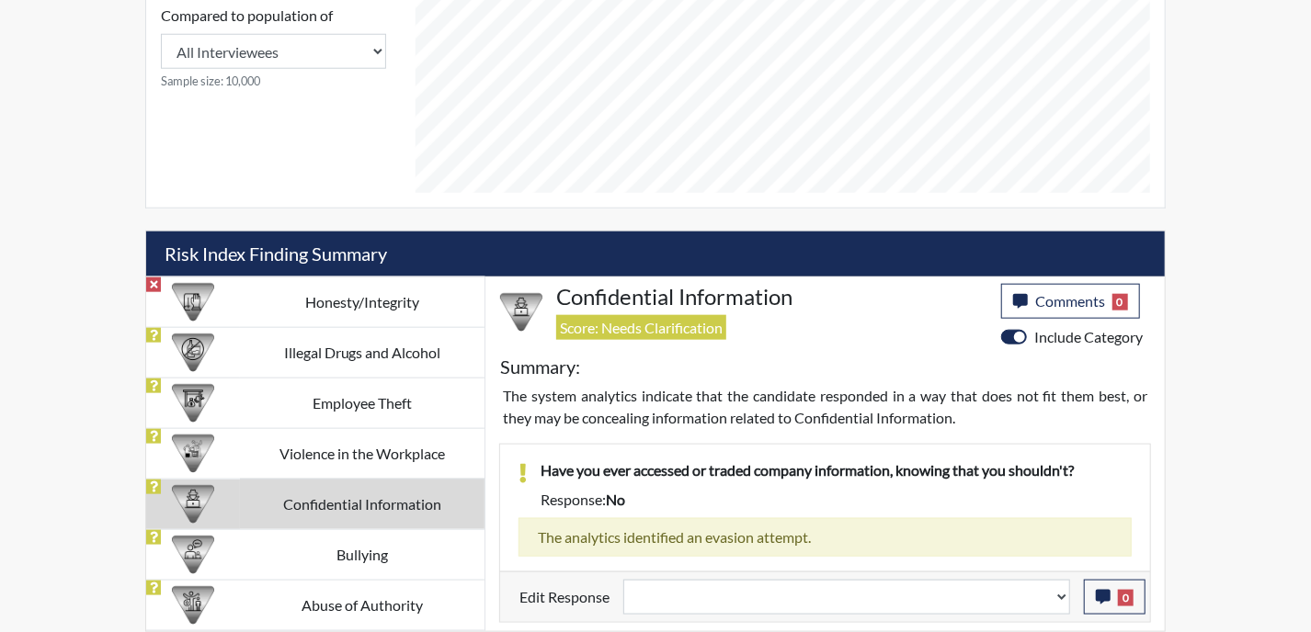
select select
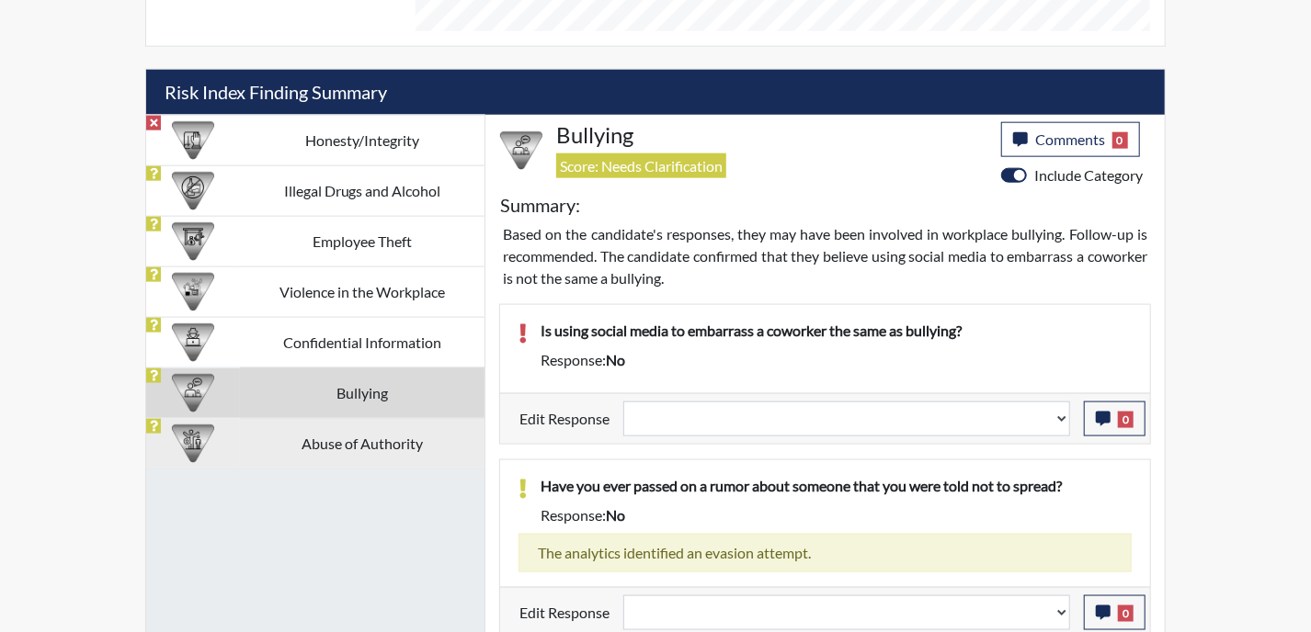
click at [379, 439] on td "Abuse of Authority" at bounding box center [362, 443] width 244 height 51
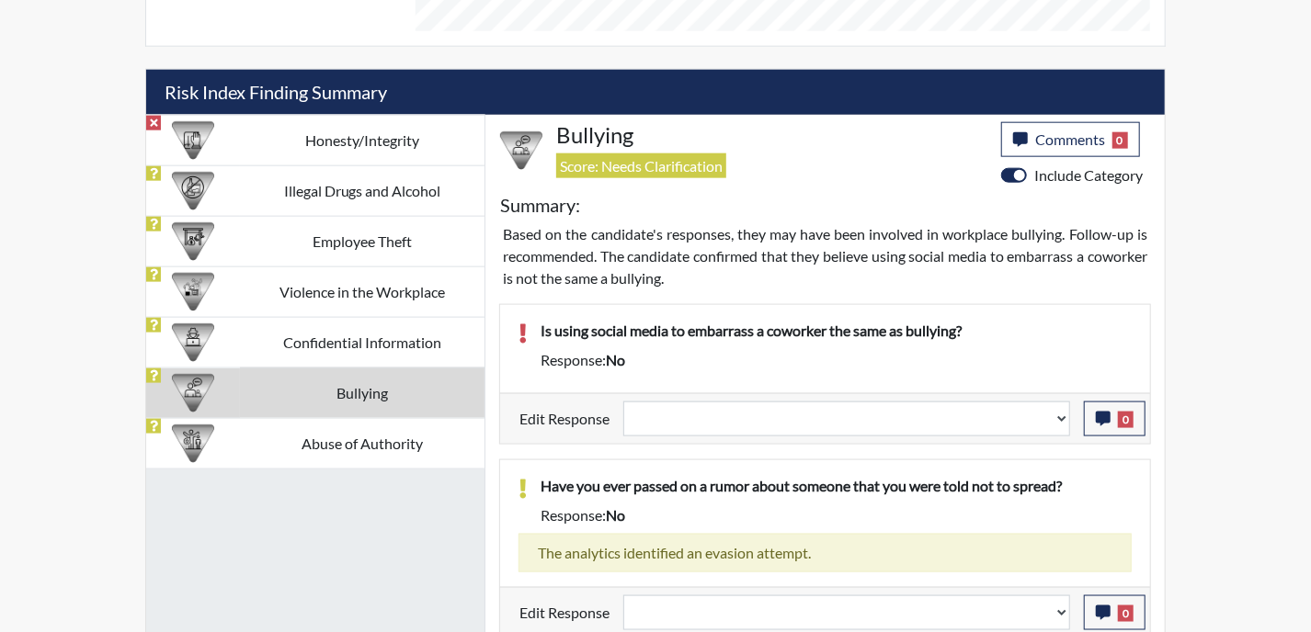
scroll to position [1160, 0]
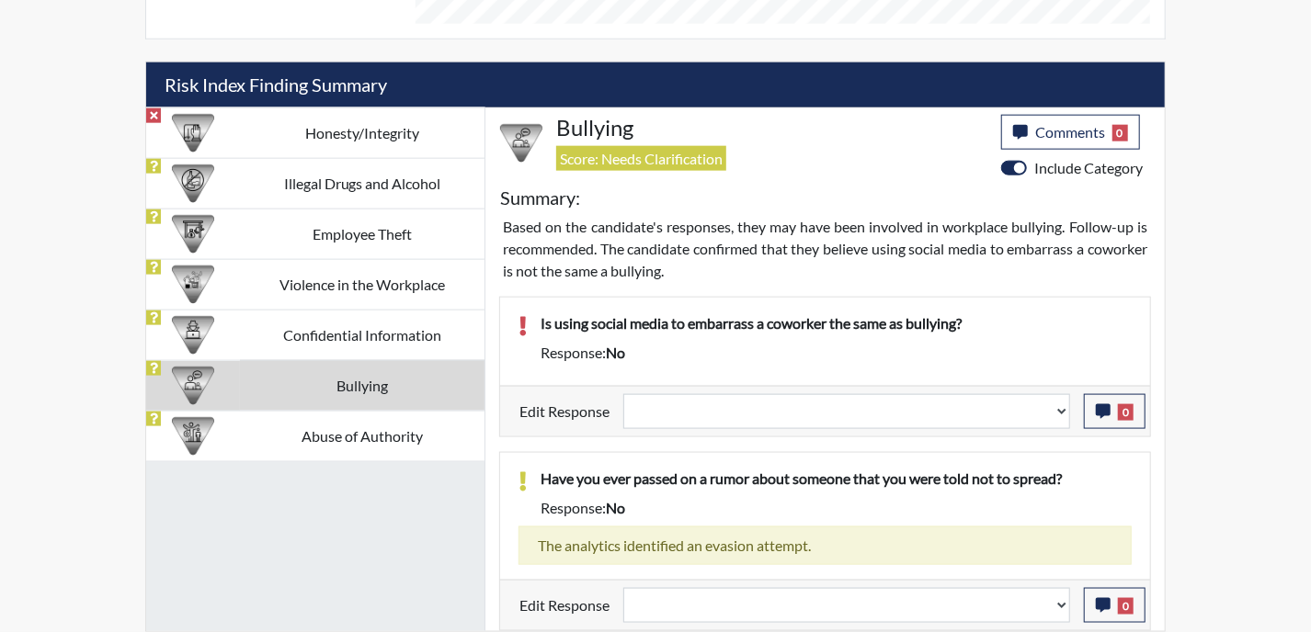
select select
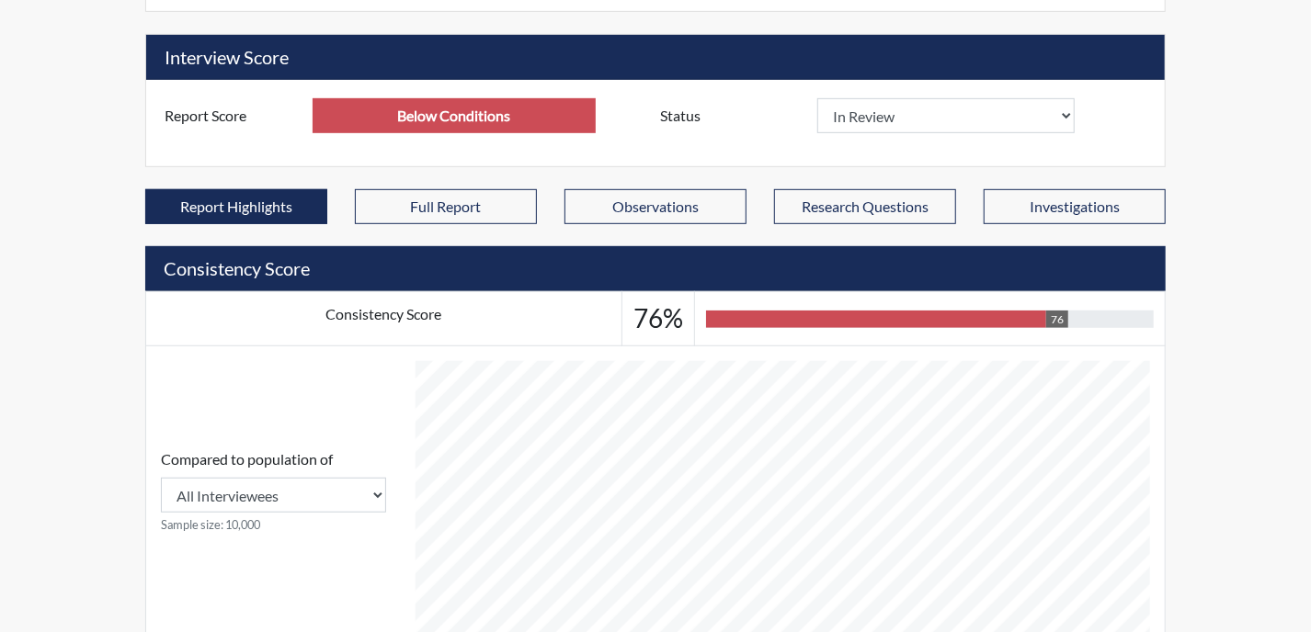
scroll to position [425, 0]
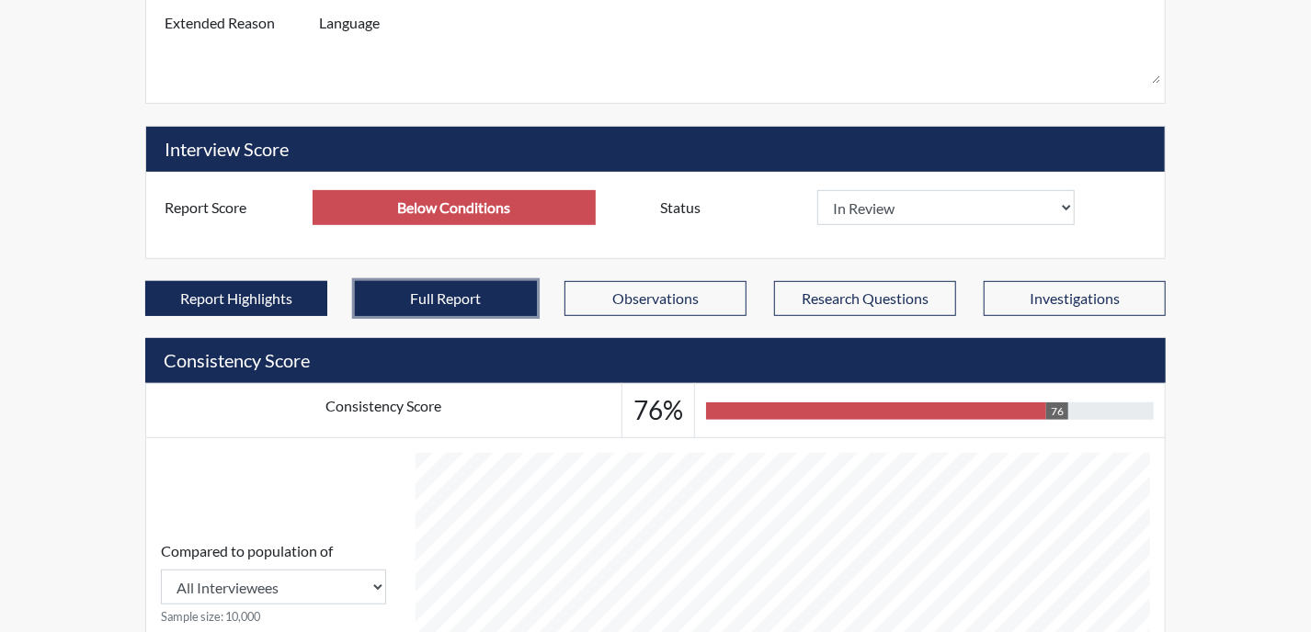
click at [450, 293] on button "Full Report" at bounding box center [446, 298] width 182 height 35
select select
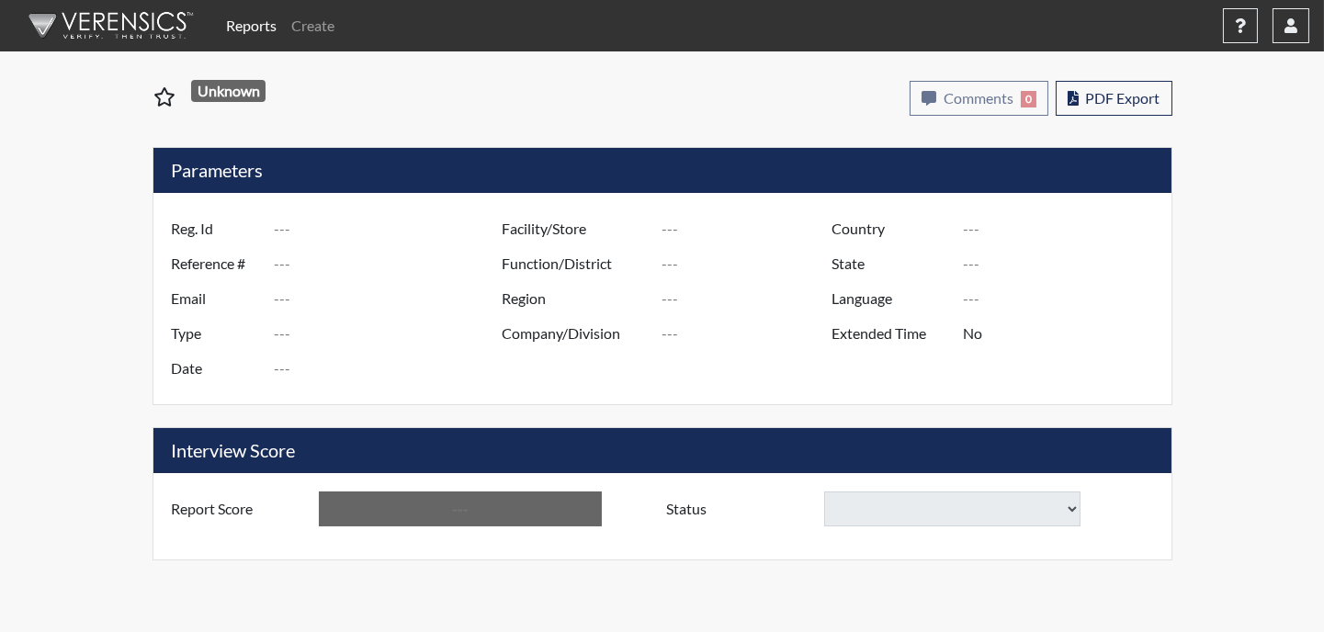
type input "COStaffingManager"
type input "47292"
type input "[PERSON_NAME][EMAIL_ADDRESS][PERSON_NAME][DOMAIN_NAME][US_STATE]"
type input "Corrections Pre-Employment"
type input "Apr 17, 2025"
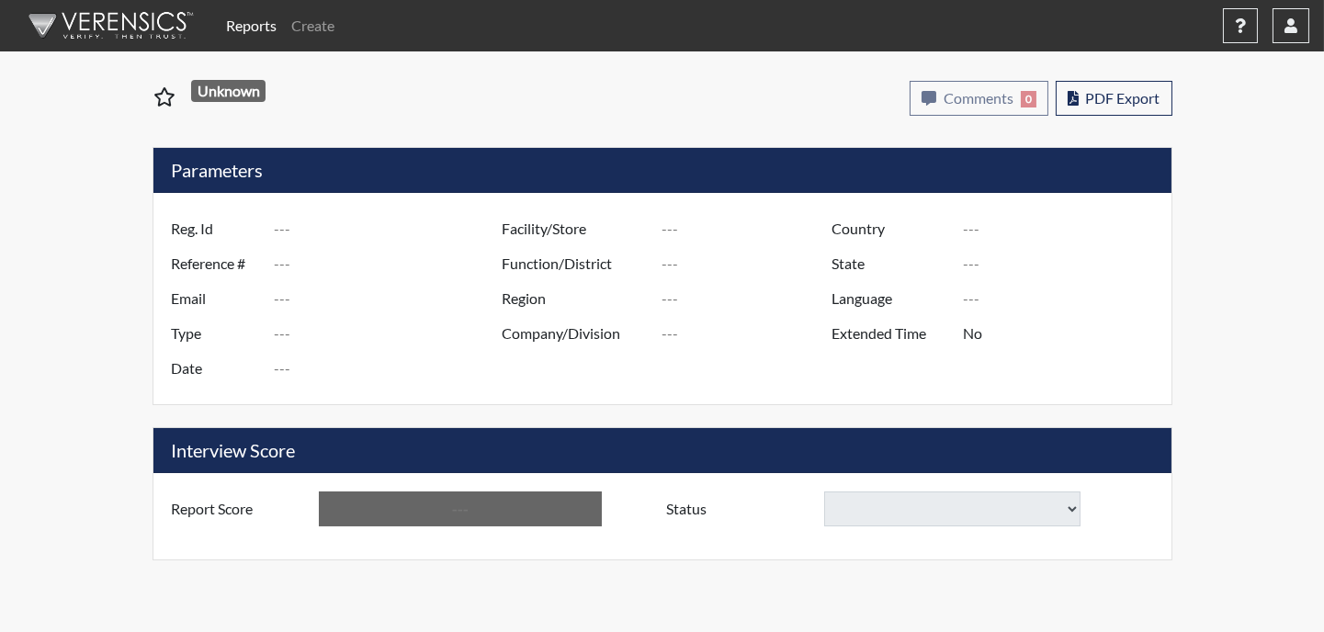
type input "Huntsville Training Academy E1A"
type input "Region I"
type input "United States"
type input "Texas"
type input "English"
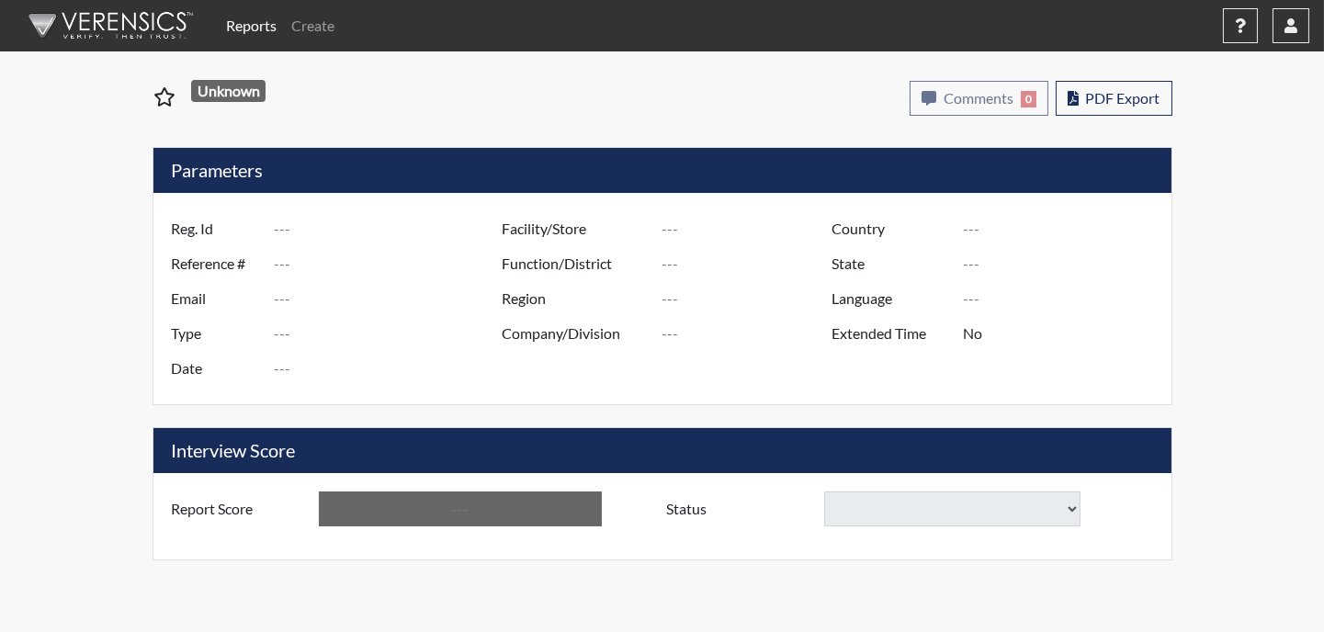
type input "Below Conditions"
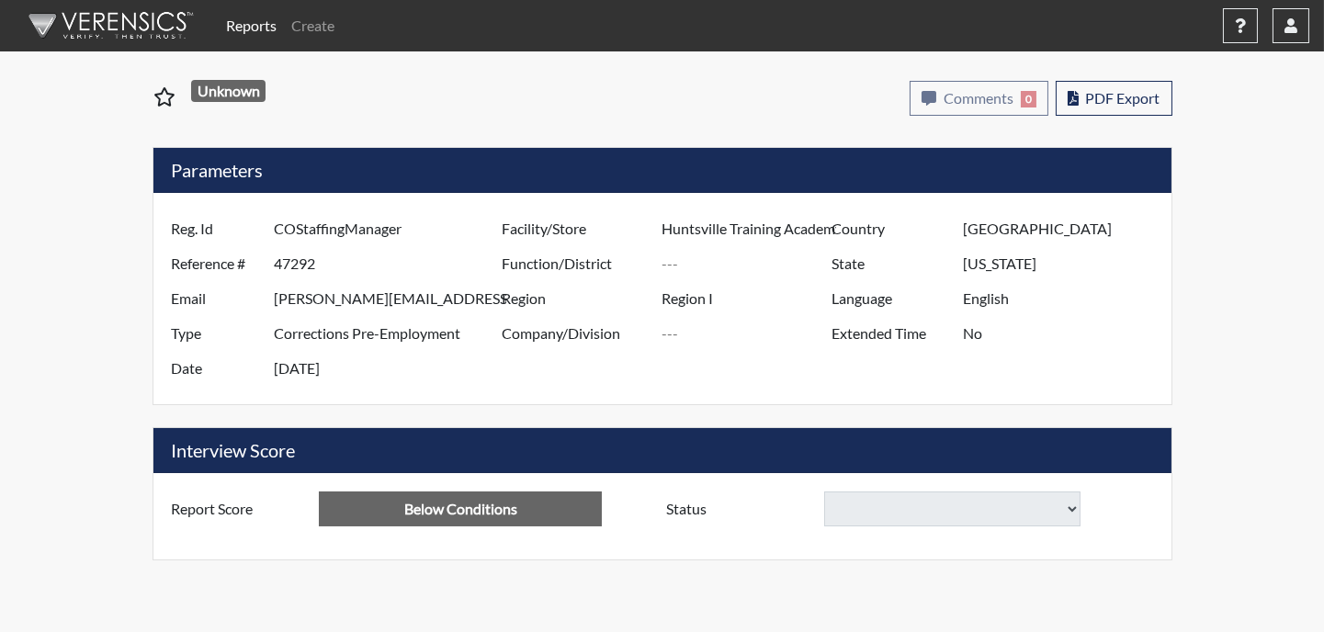
select select "reasonable-explanation-provided"
select select "confirmed"
select select "reasonable-explanation-provided"
select select "confirmed"
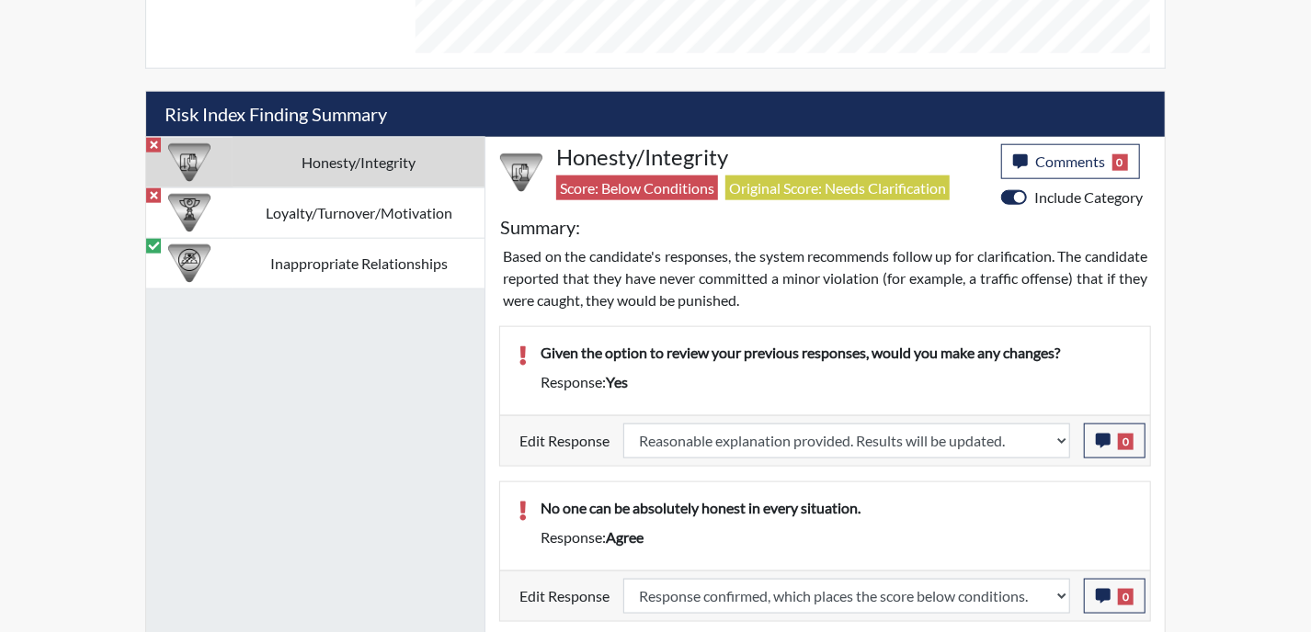
scroll to position [1011, 0]
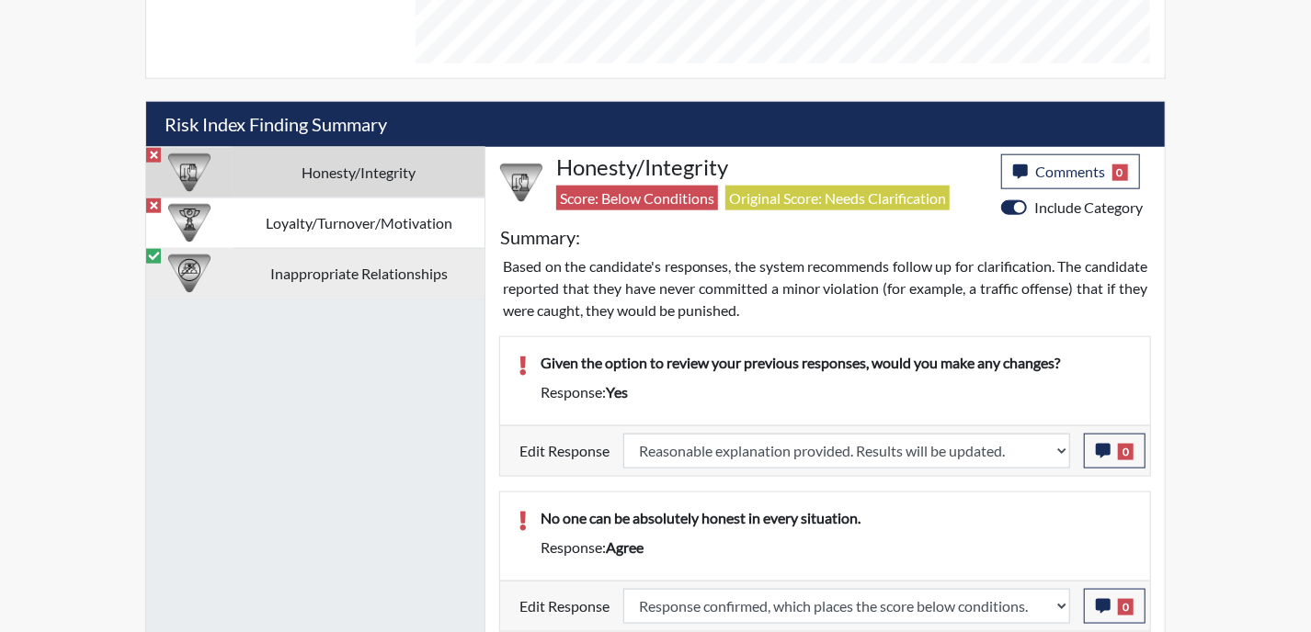
click at [382, 287] on td "Inappropriate Relationships" at bounding box center [359, 273] width 252 height 51
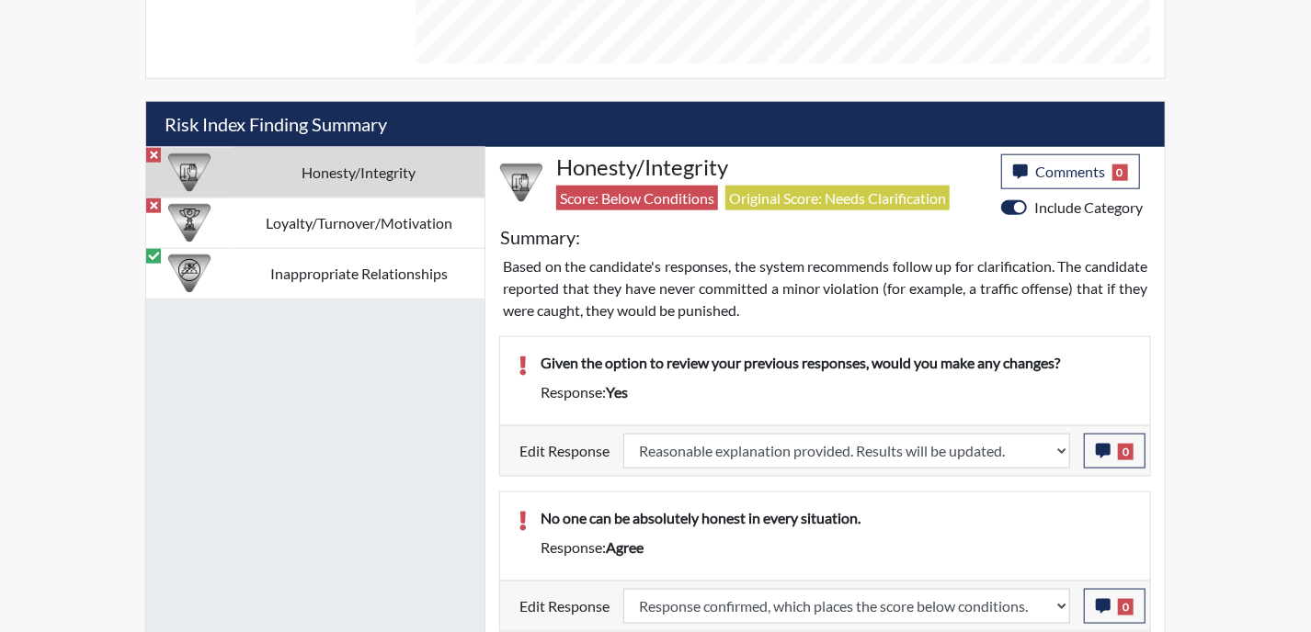
scroll to position [747, 0]
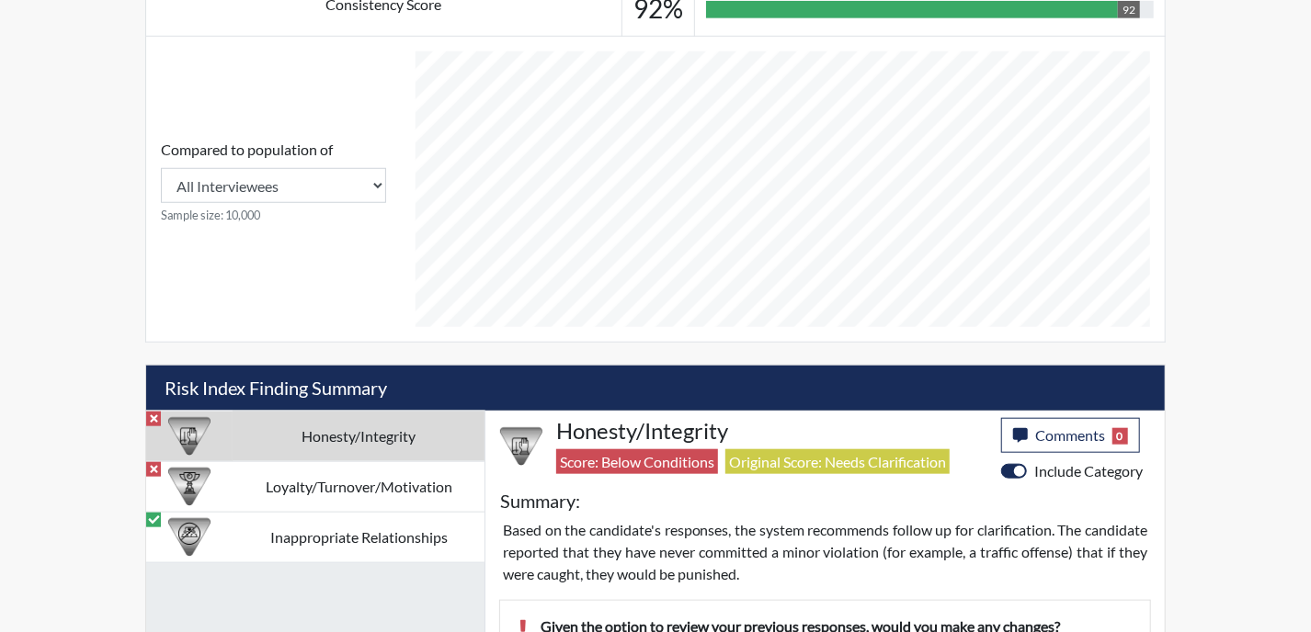
select select "reasonable-explanation-provided"
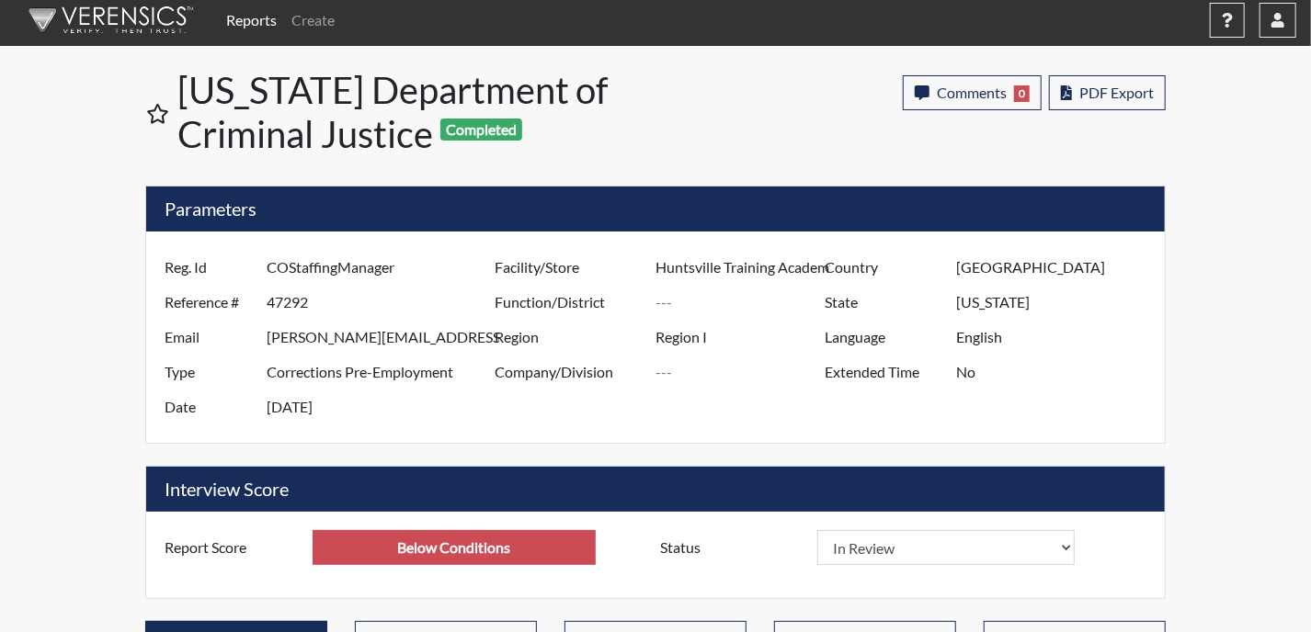
scroll to position [0, 0]
